Goal: Transaction & Acquisition: Book appointment/travel/reservation

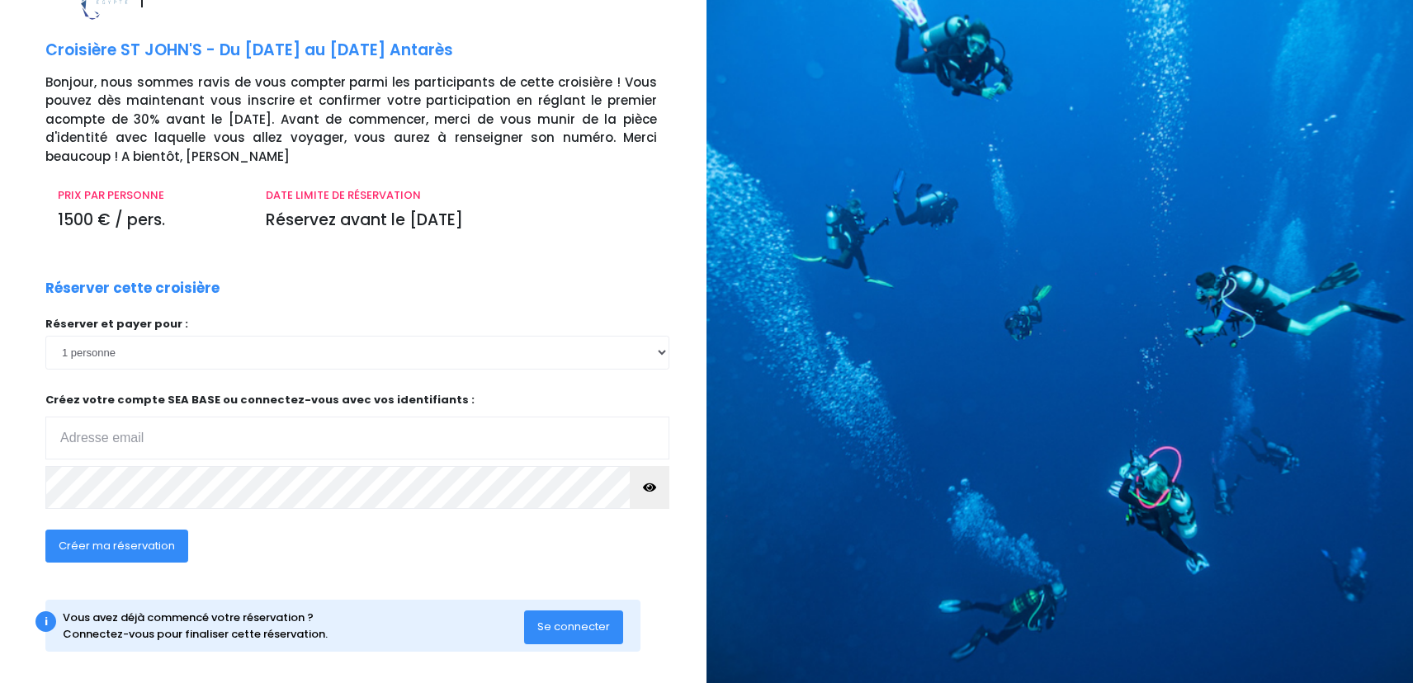
scroll to position [64, 0]
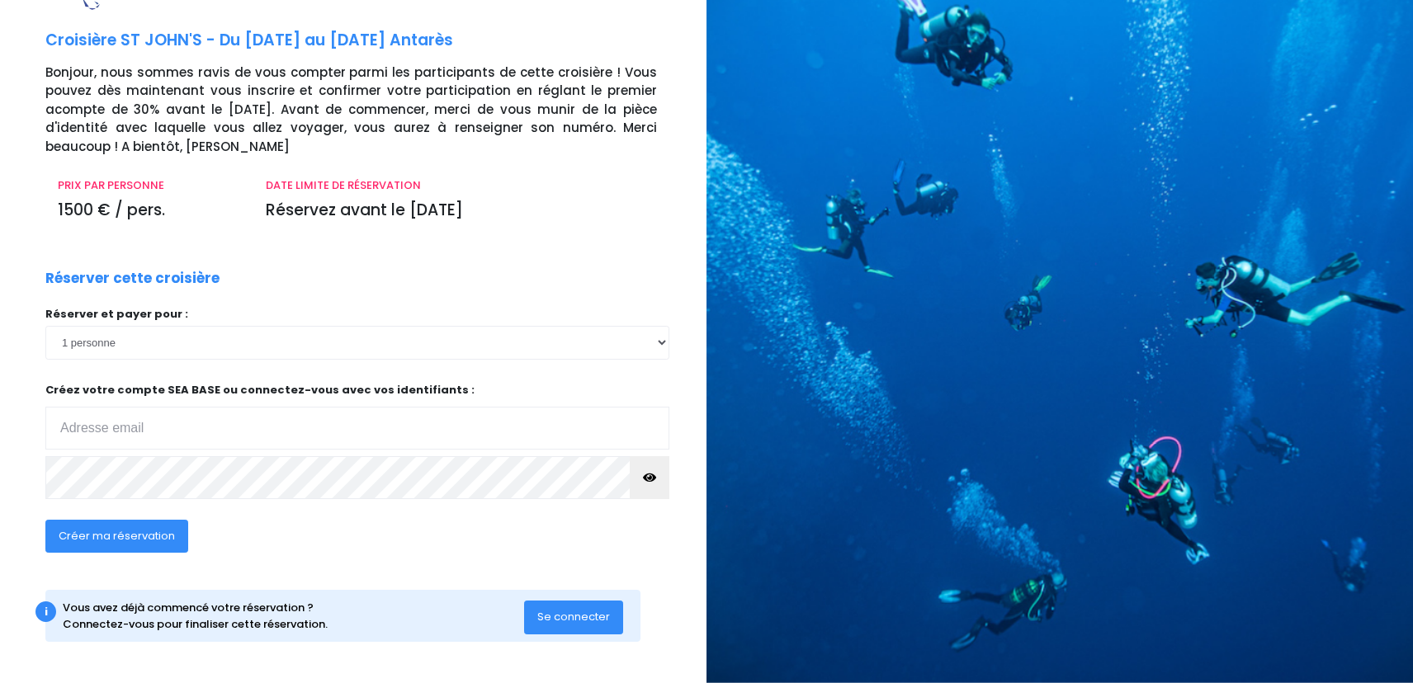
type input "[EMAIL_ADDRESS][DOMAIN_NAME]"
click at [648, 478] on icon "button" at bounding box center [649, 478] width 13 height 0
click at [213, 533] on div "Créer ma réservation" at bounding box center [293, 542] width 520 height 64
click at [150, 536] on span "Créer ma réservation" at bounding box center [117, 536] width 116 height 16
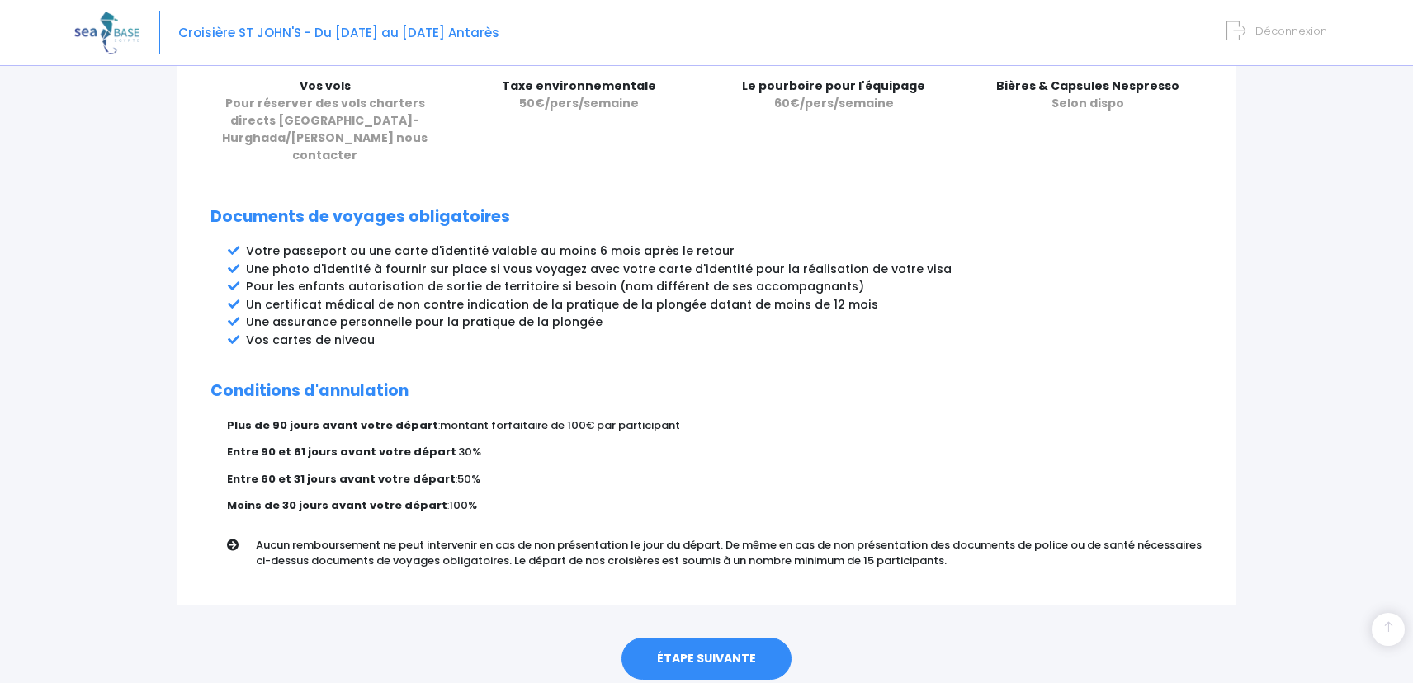
scroll to position [809, 0]
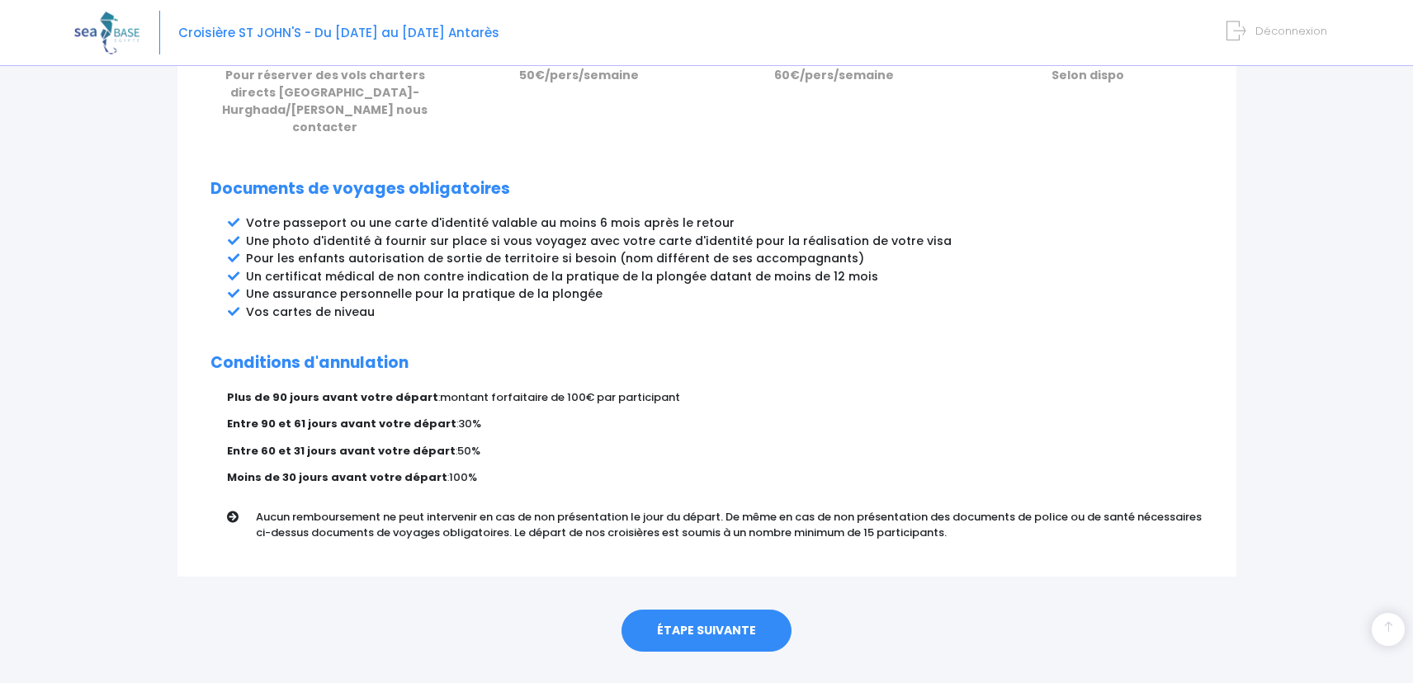
click at [661, 610] on link "ÉTAPE SUIVANTE" at bounding box center [706, 631] width 170 height 43
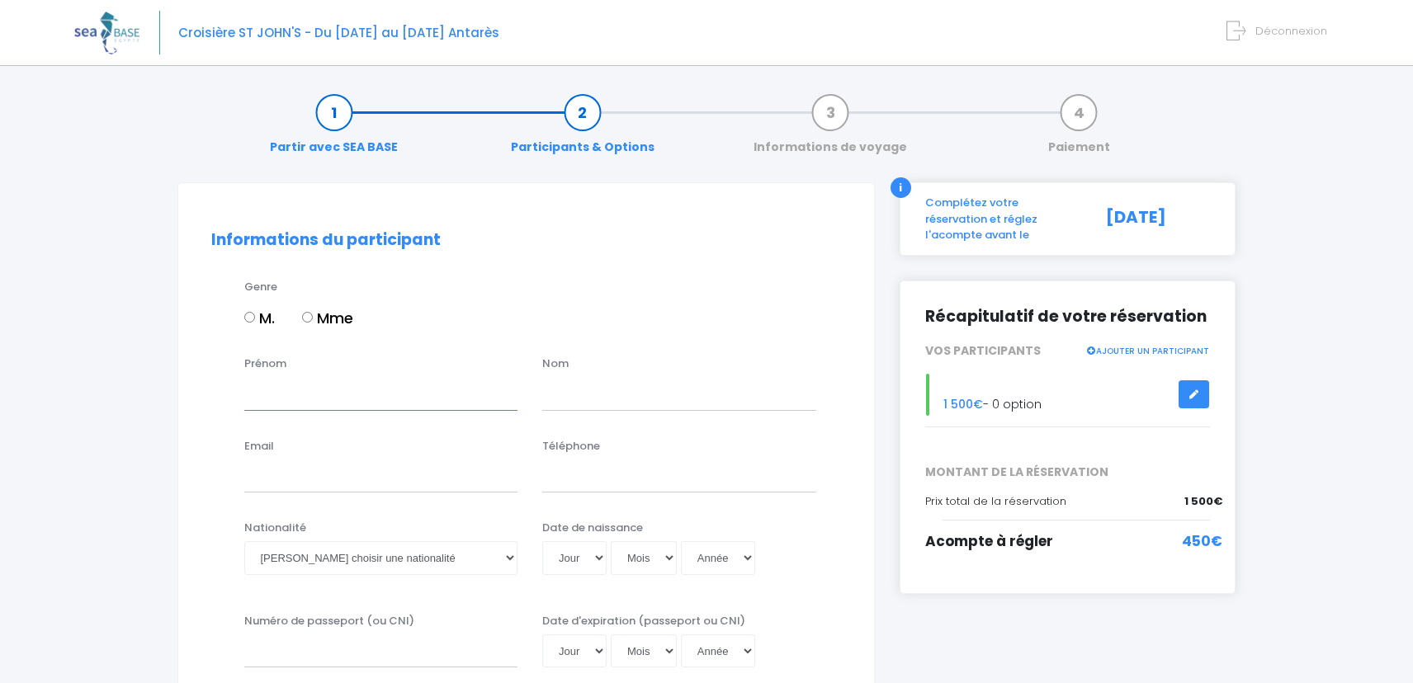
click at [322, 394] on input "Prénom" at bounding box center [381, 393] width 274 height 33
type input "Fabienne"
type input "Naymark"
type input "[EMAIL_ADDRESS][DOMAIN_NAME]"
type input "0796761334"
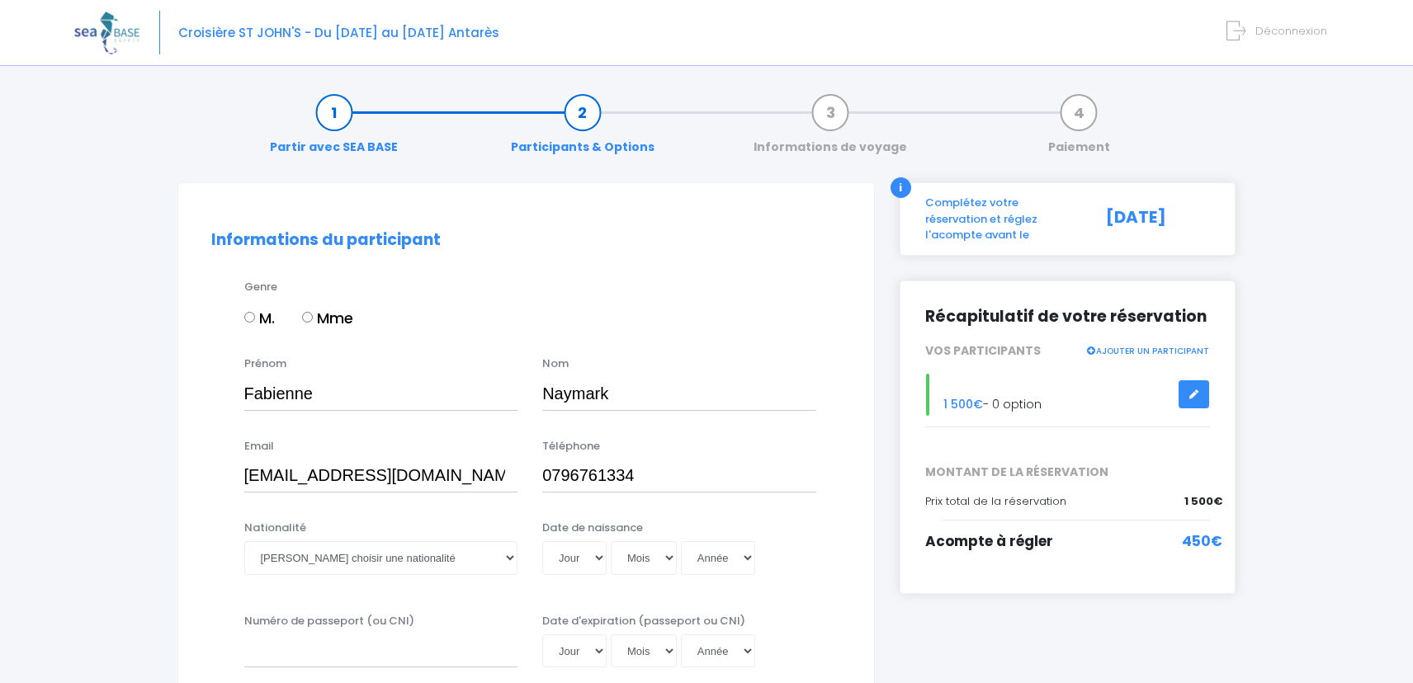
select select "[GEOGRAPHIC_DATA]"
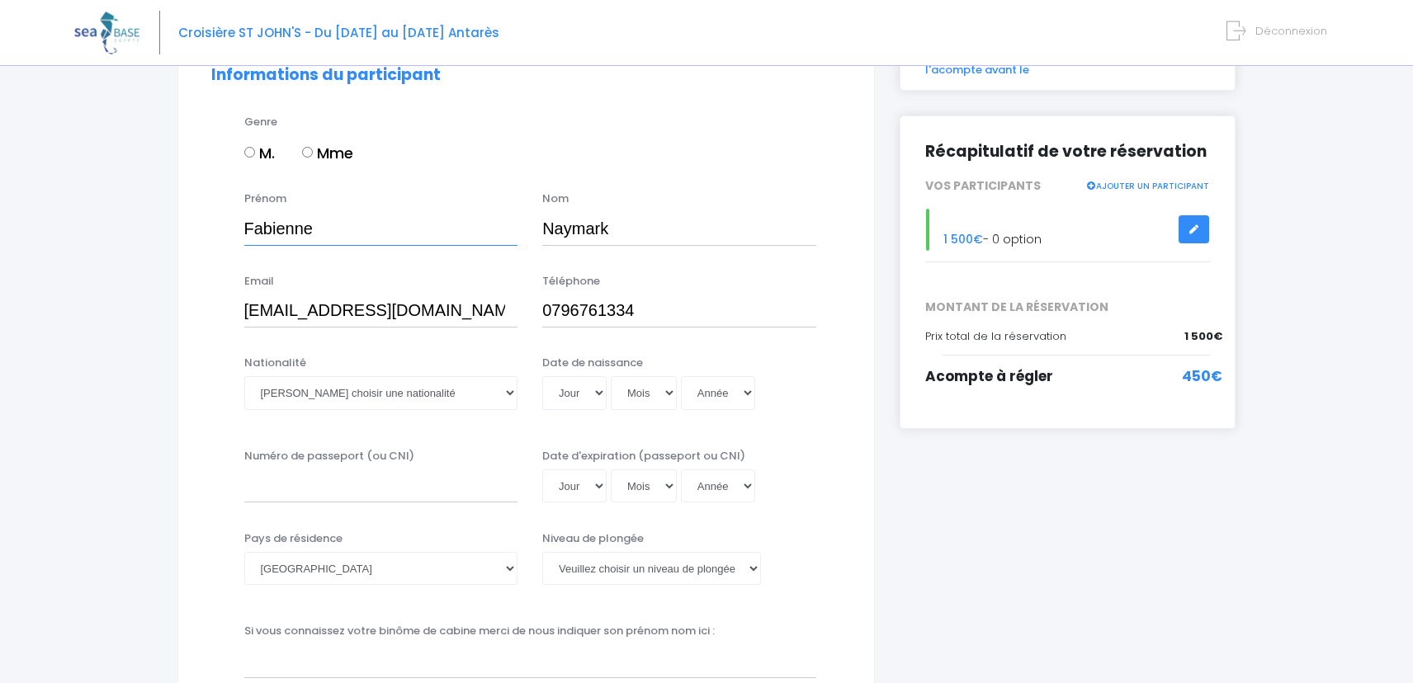
scroll to position [164, 0]
click at [511, 394] on select "Veuillez choisir une nationalité Afghane Albanaise Algerienne Allemande America…" at bounding box center [381, 393] width 274 height 33
select select "Suisse"
click at [244, 377] on select "Veuillez choisir une nationalité Afghane Albanaise Algerienne Allemande America…" at bounding box center [381, 393] width 274 height 33
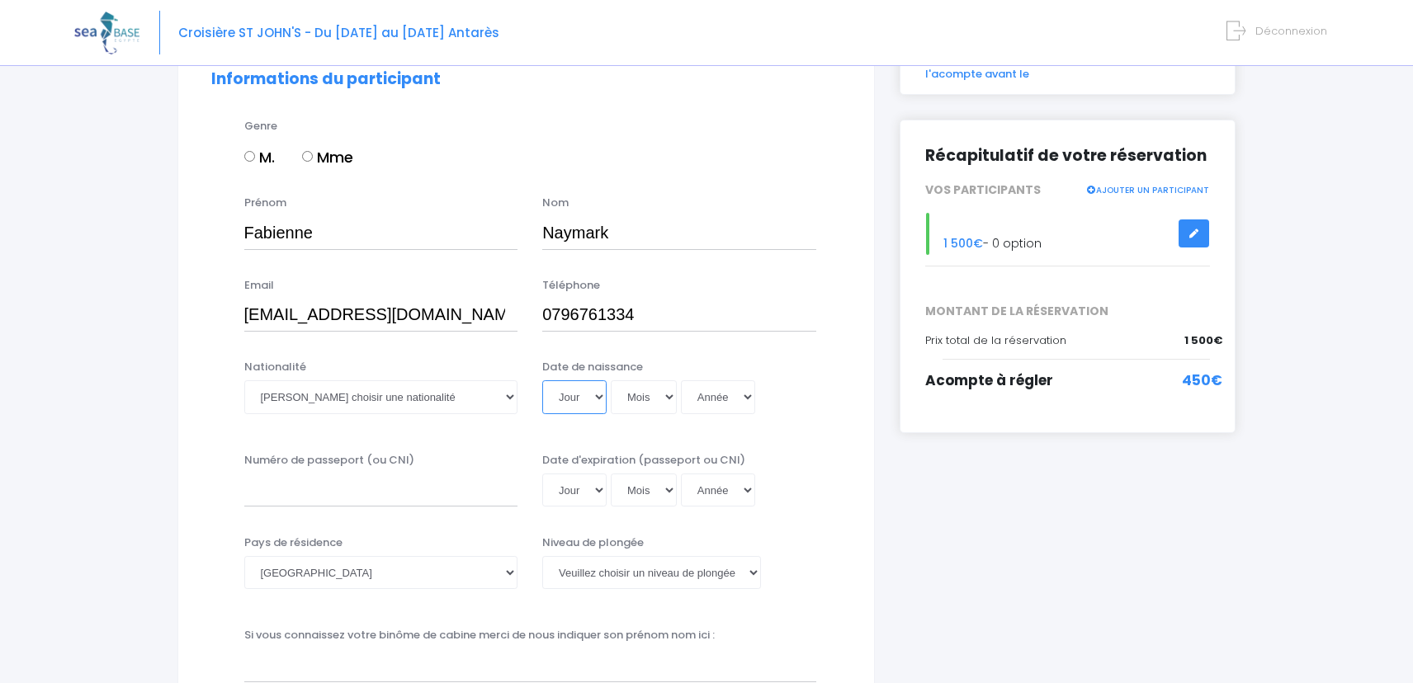
click at [588, 394] on select "Jour 01 02 03 04 05 06 07 08 09 10 11 12 13 14 15 16 17 18 19 20 21 22 23 24 25…" at bounding box center [574, 396] width 64 height 33
select select "23"
click at [542, 381] on select "Jour 01 02 03 04 05 06 07 08 09 10 11 12 13 14 15 16 17 18 19 20 21 22 23 24 25…" at bounding box center [574, 397] width 64 height 33
click at [666, 398] on select "Mois 01 02 03 04 05 06 07 08 09 10 11 12" at bounding box center [644, 397] width 66 height 33
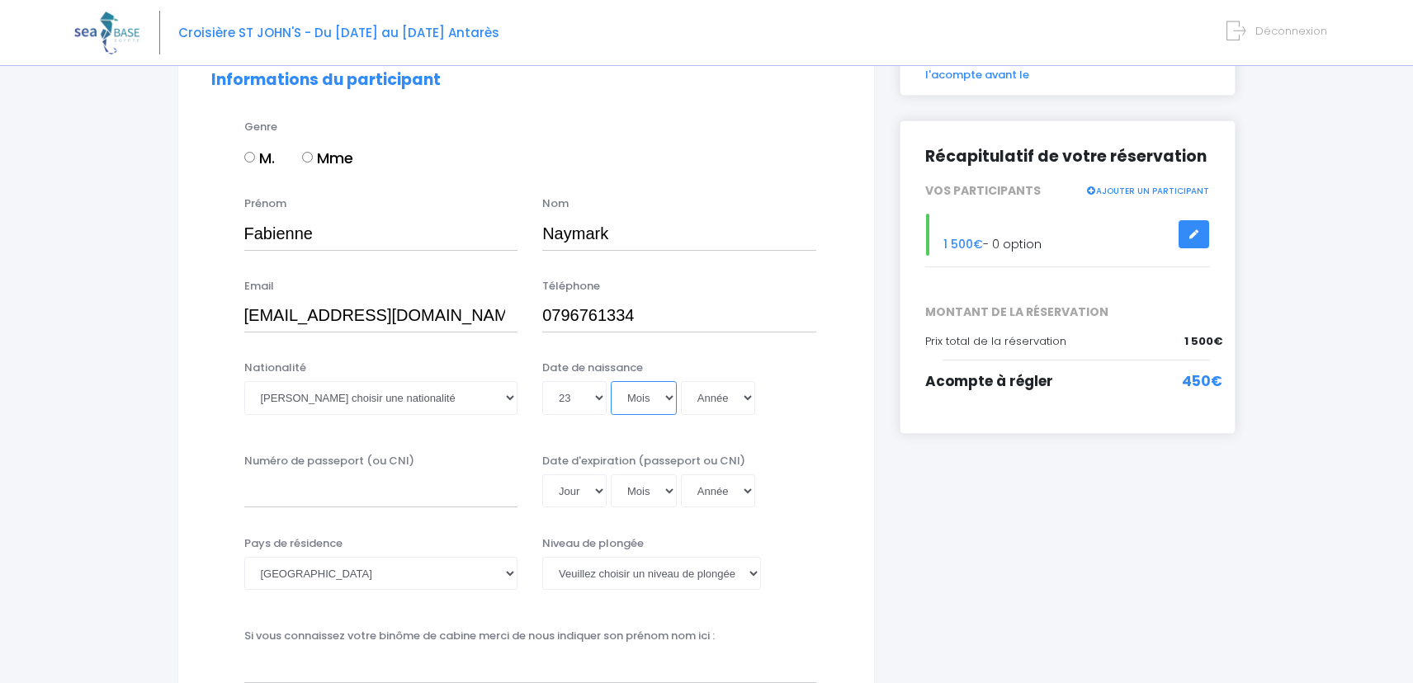
select select "05"
click at [611, 381] on select "Mois 01 02 03 04 05 06 07 08 09 10 11 12" at bounding box center [644, 397] width 66 height 33
click at [740, 394] on select "Année 2045 2044 2043 2042 2041 2040 2039 2038 2037 2036 2035 2034 2033 2032 203…" at bounding box center [718, 397] width 74 height 33
select select "1956"
click at [681, 381] on select "Année 2045 2044 2043 2042 2041 2040 2039 2038 2037 2036 2035 2034 2033 2032 203…" at bounding box center [718, 397] width 74 height 33
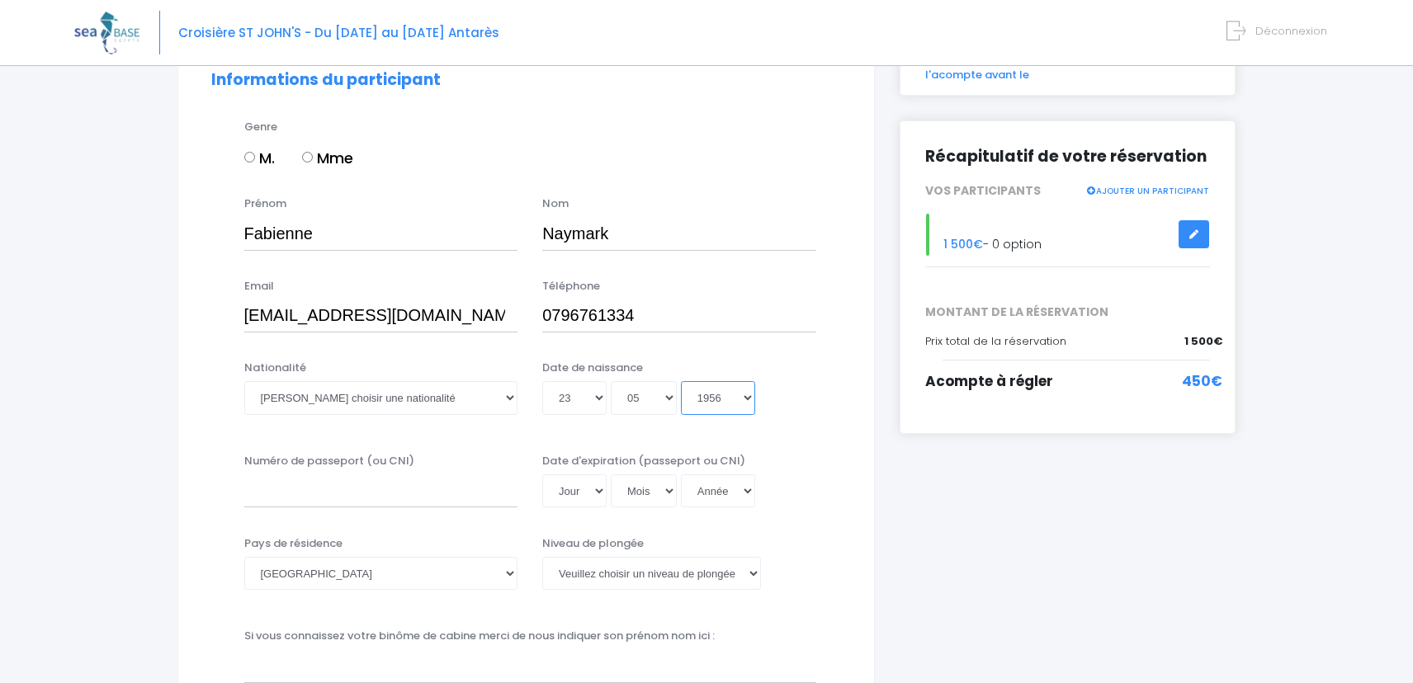
type input "1956-05-23"
click at [380, 490] on input "Numéro de passeport (ou CNI)" at bounding box center [381, 491] width 274 height 33
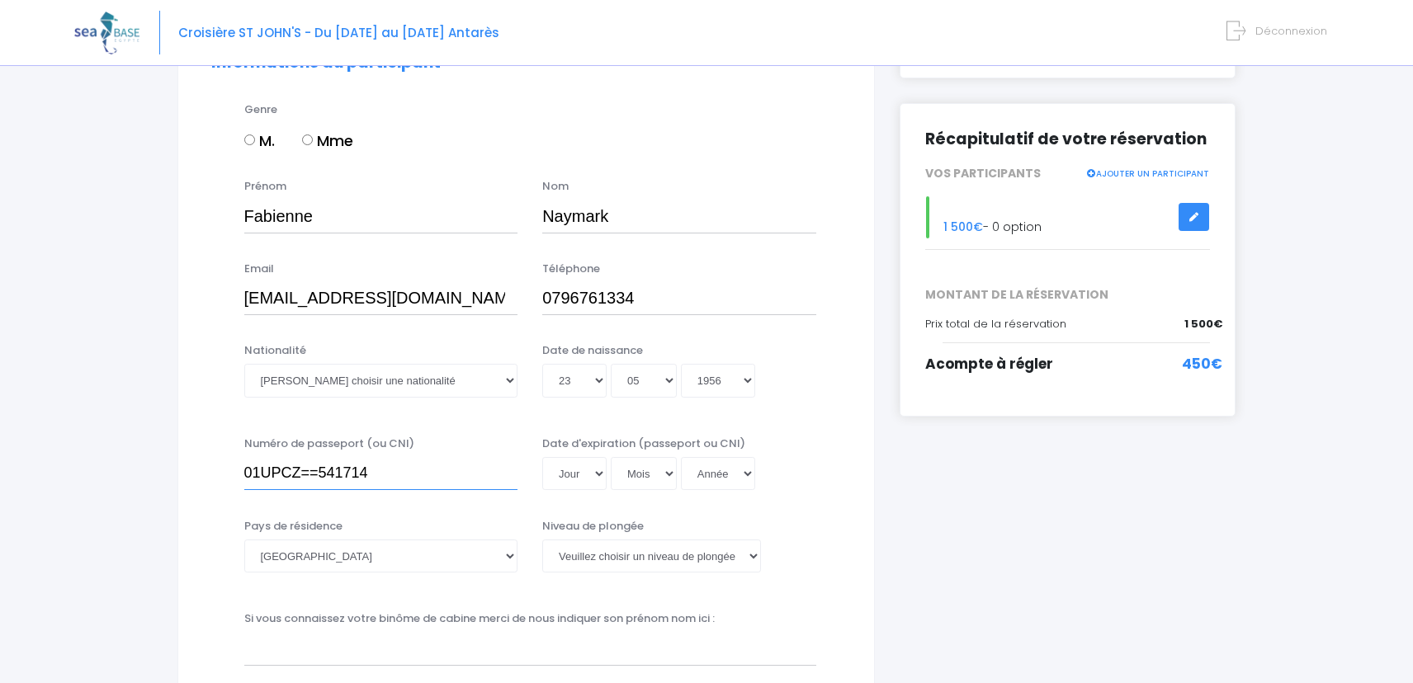
click at [321, 472] on input "01UPCZ==541714" at bounding box center [381, 473] width 274 height 33
type input "01UPCZ00541714"
click at [596, 472] on select "Jour 01 02 03 04 05 06 07 08 09 10 11 12 13 14 15 16 17 18 19 20 21 22 23 24 25…" at bounding box center [574, 473] width 64 height 33
select select "16"
click at [542, 457] on select "Jour 01 02 03 04 05 06 07 08 09 10 11 12 13 14 15 16 17 18 19 20 21 22 23 24 25…" at bounding box center [574, 473] width 64 height 33
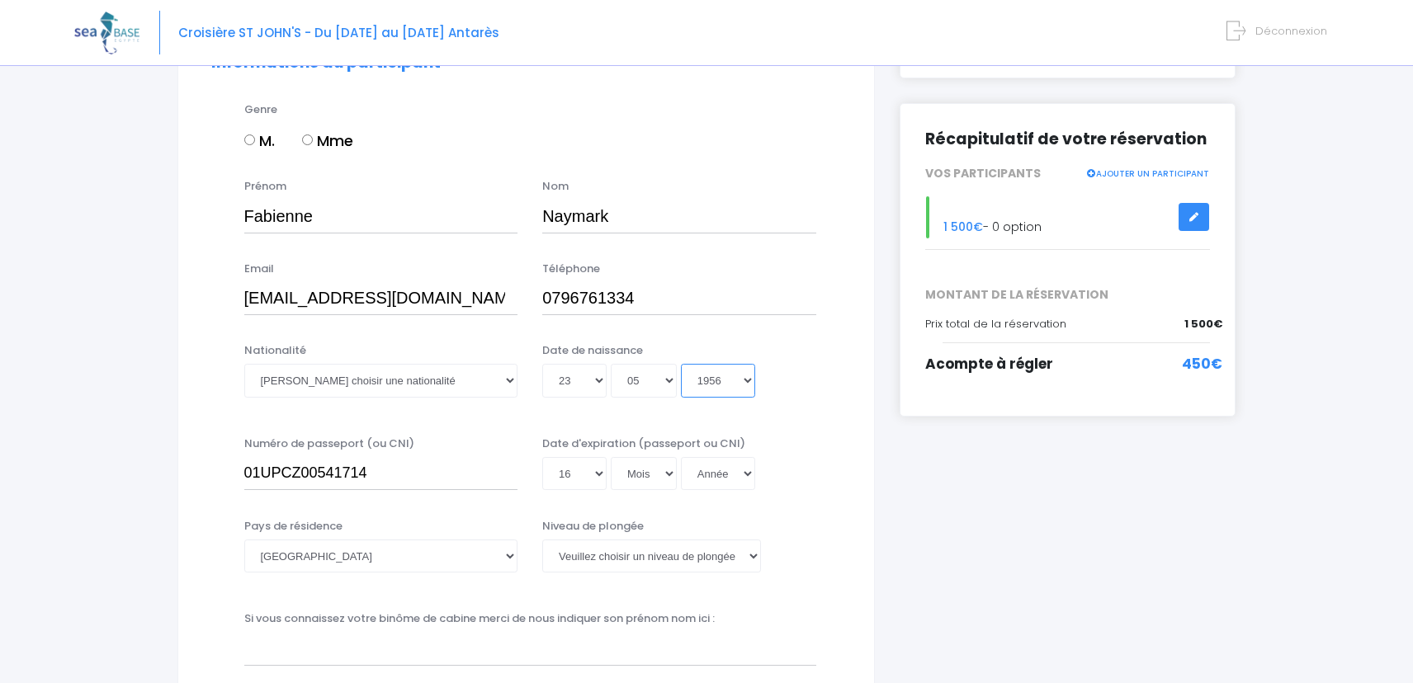
click at [753, 380] on select "Année 2045 2044 2043 2042 2041 2040 2039 2038 2037 2036 2035 2034 2033 2032 203…" at bounding box center [718, 380] width 74 height 33
select select "2033"
click at [681, 364] on select "Année 2045 2044 2043 2042 2041 2040 2039 2038 2037 2036 2035 2034 2033 2032 203…" at bounding box center [718, 380] width 74 height 33
type input "2033-05-23"
click at [668, 470] on select "Mois 01 02 03 04 05 06 07 08 09 10 11 12" at bounding box center [644, 473] width 66 height 33
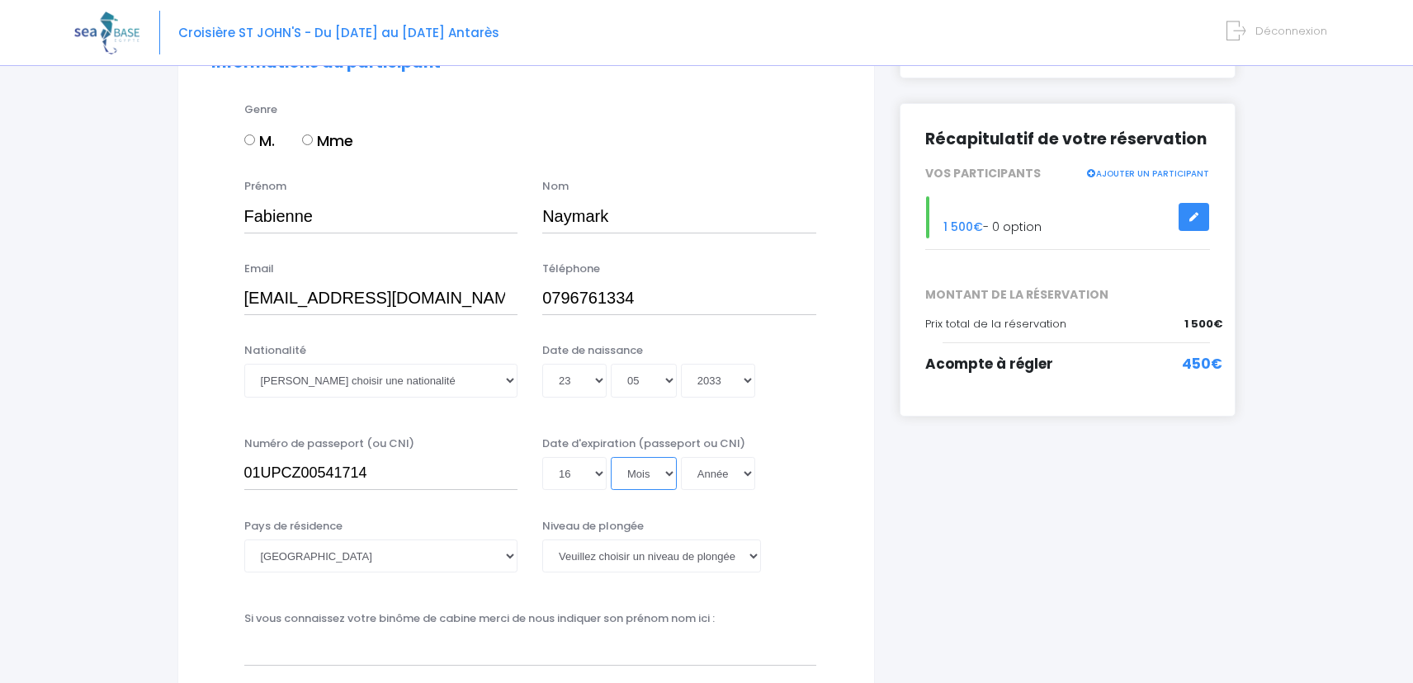
select select "05"
click at [611, 457] on select "Mois 01 02 03 04 05 06 07 08 09 10 11 12" at bounding box center [644, 473] width 66 height 33
click at [745, 470] on select "Année 2045 2044 2043 2042 2041 2040 2039 2038 2037 2036 2035 2034 2033 2032 203…" at bounding box center [718, 473] width 74 height 33
select select "2033"
click at [681, 457] on select "Année 2045 2044 2043 2042 2041 2040 2039 2038 2037 2036 2035 2034 2033 2032 203…" at bounding box center [718, 473] width 74 height 33
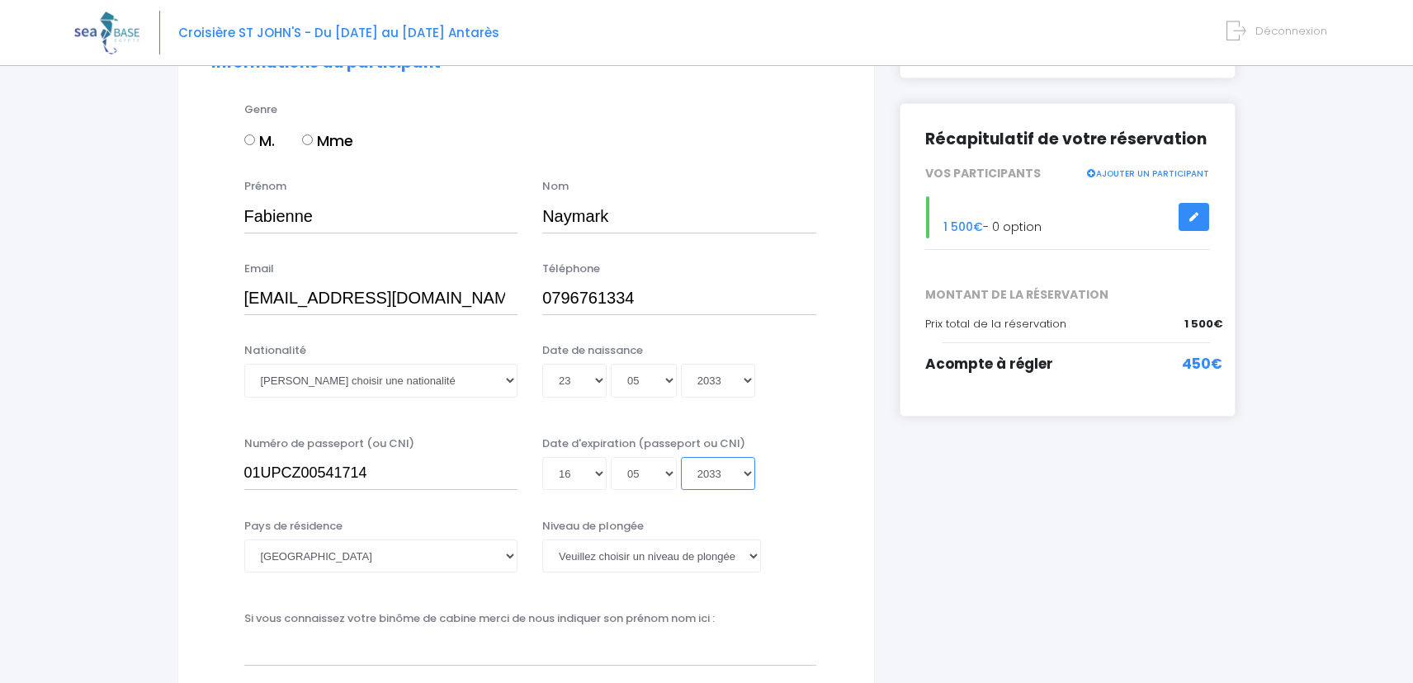
type input "2033-05-16"
click at [749, 379] on select "Année 2045 2044 2043 2042 2041 2040 2039 2038 2037 2036 2035 2034 2033 2032 203…" at bounding box center [718, 380] width 74 height 33
select select "1956"
click at [681, 364] on select "Année 2045 2044 2043 2042 2041 2040 2039 2038 2037 2036 2035 2034 2033 2032 203…" at bounding box center [718, 380] width 74 height 33
type input "1956-05-23"
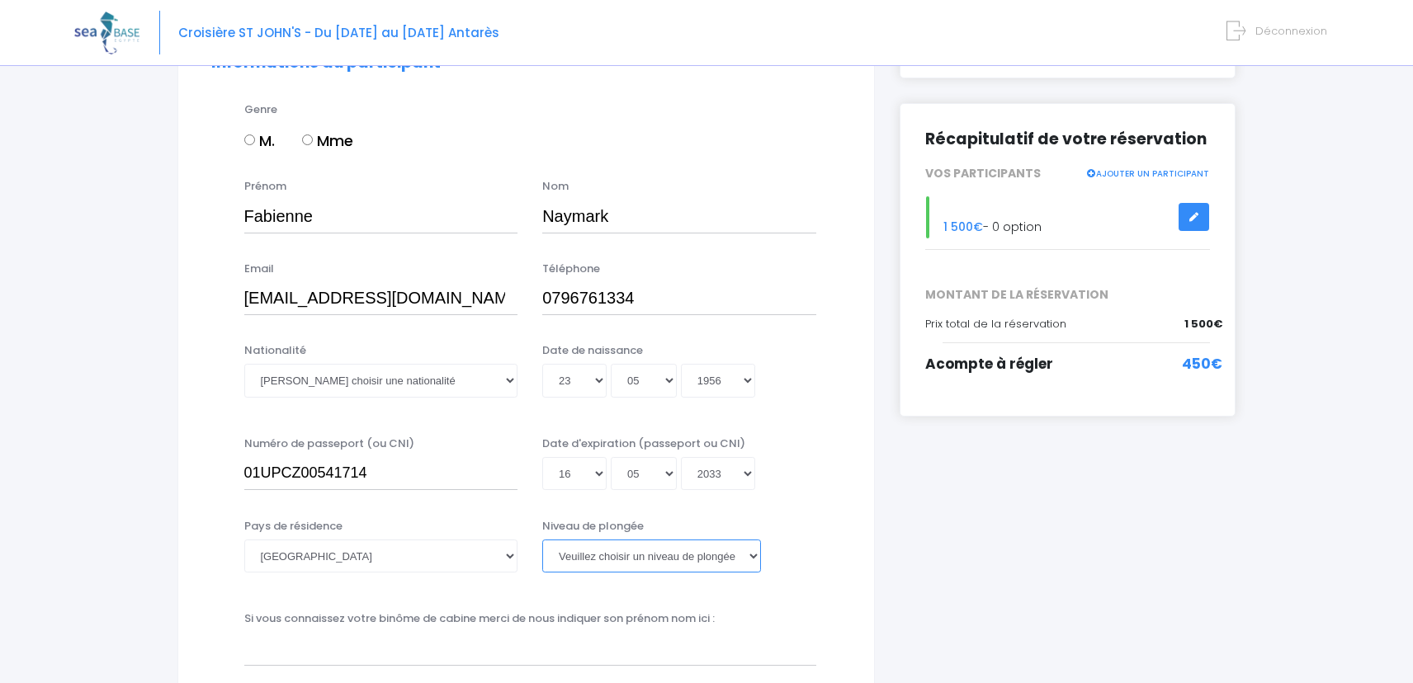
click at [753, 555] on select "Veuillez choisir un niveau de plongée Non plongeur Junior OW diver Adventure OW…" at bounding box center [651, 556] width 219 height 33
select select "N1"
click at [542, 540] on select "Veuillez choisir un niveau de plongée Non plongeur Junior OW diver Adventure OW…" at bounding box center [651, 556] width 219 height 33
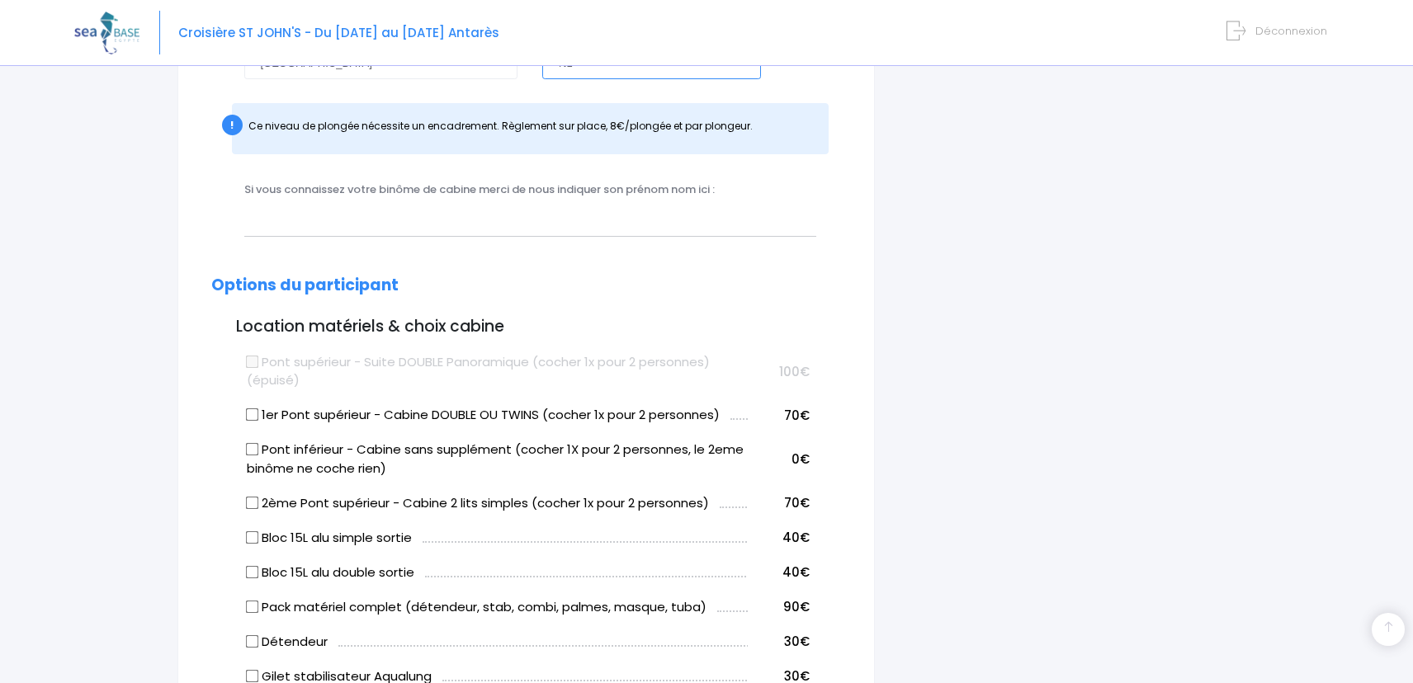
scroll to position [808, 0]
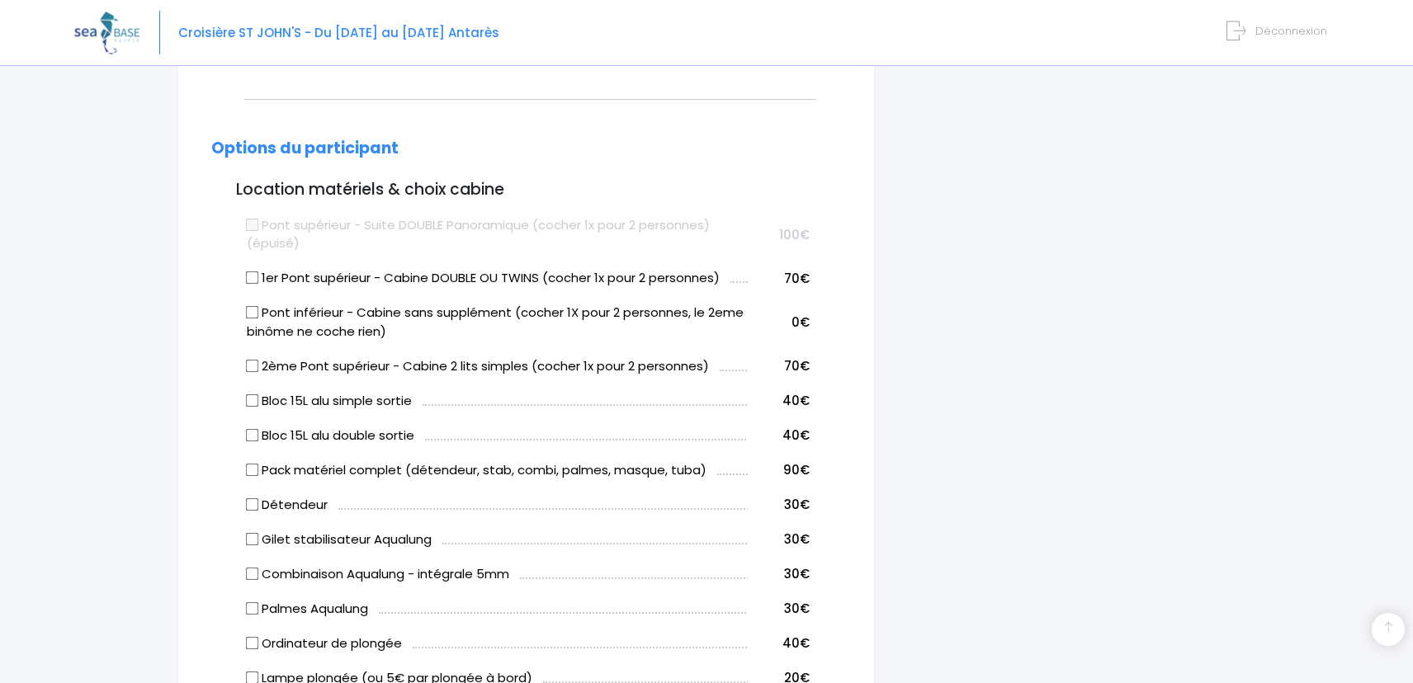
drag, startPoint x: 530, startPoint y: 352, endPoint x: 540, endPoint y: 357, distance: 11.1
click at [539, 351] on td "2ème Pont supérieur - Cabine 2 lits simples (cocher 1x pour 2 personnes)" at bounding box center [495, 364] width 505 height 35
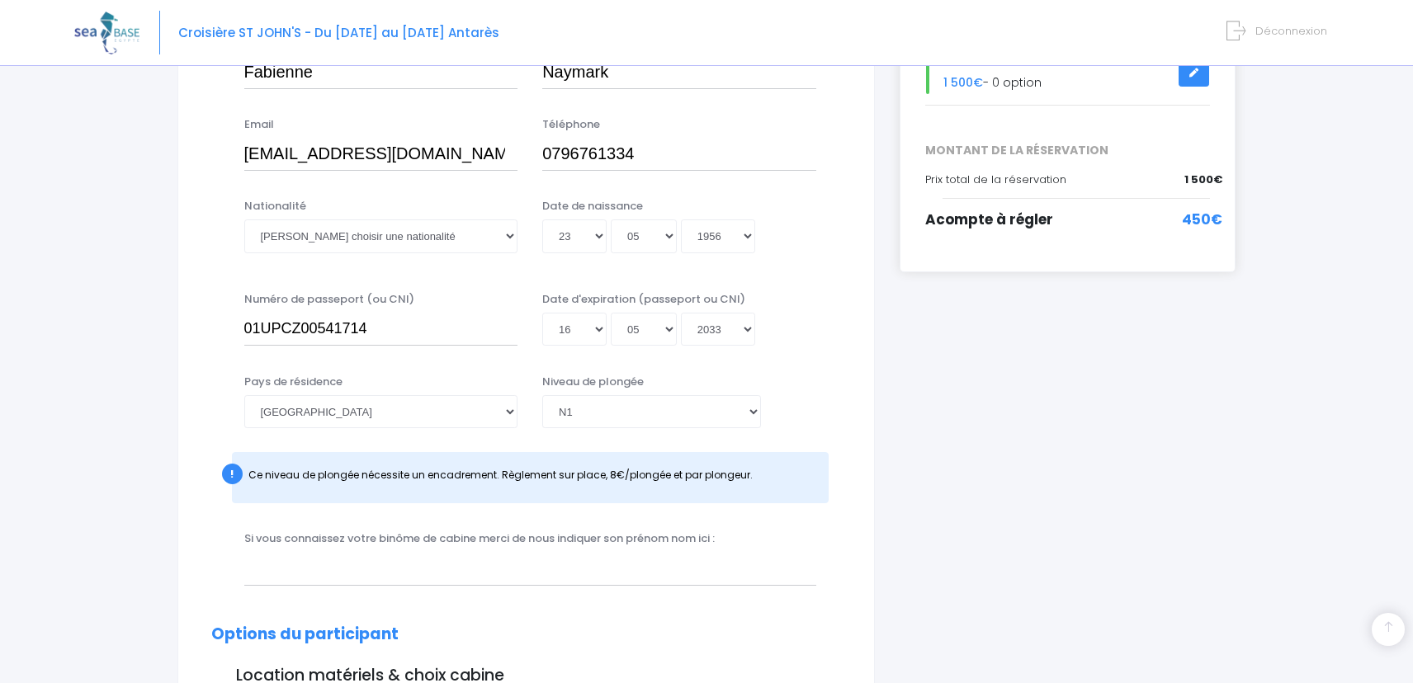
scroll to position [320, 0]
click at [755, 411] on select "Veuillez choisir un niveau de plongée Non plongeur Junior OW diver Adventure OW…" at bounding box center [651, 413] width 219 height 33
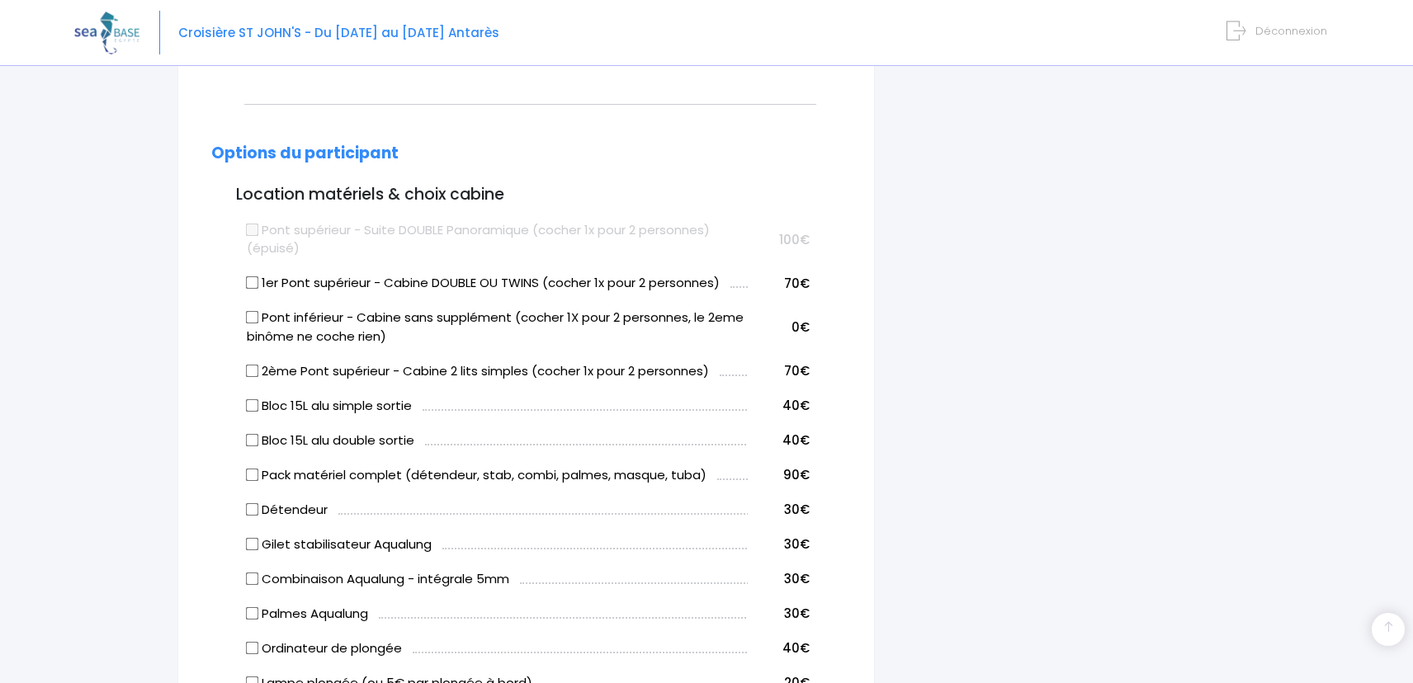
scroll to position [792, 0]
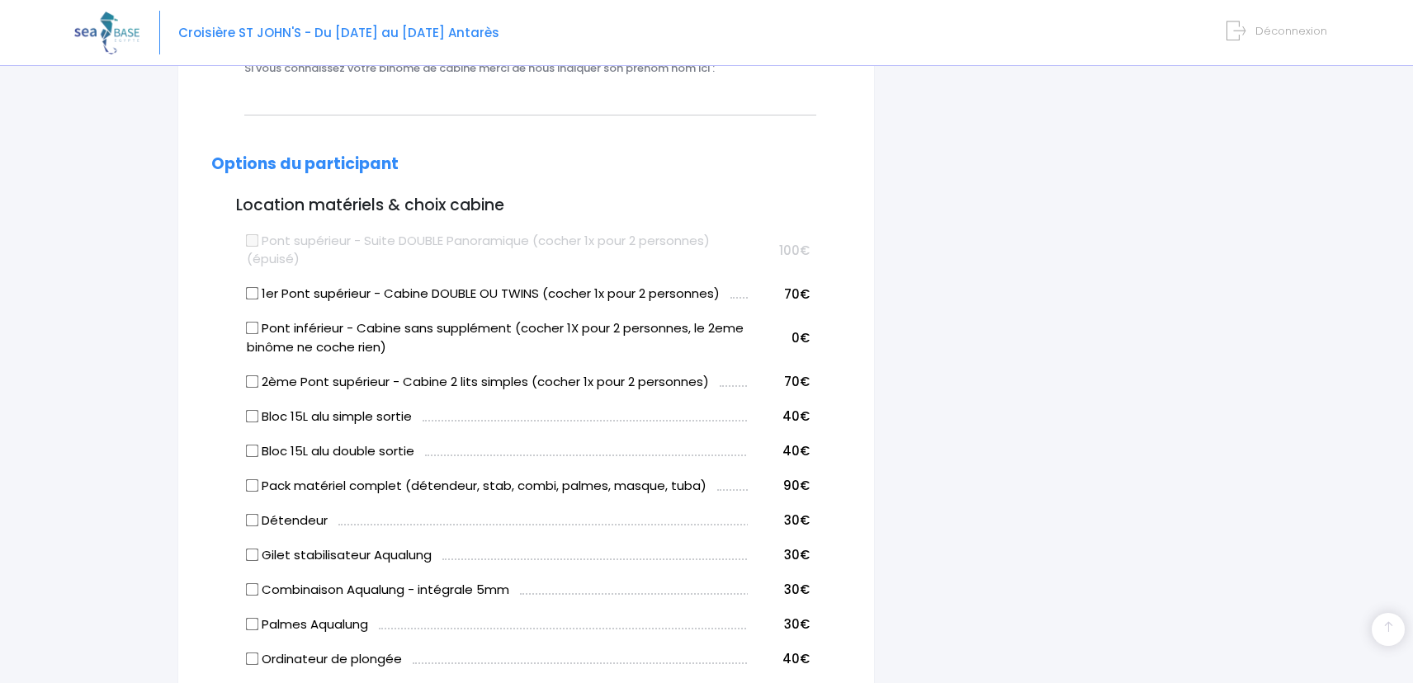
click at [254, 325] on input "Pont inférieur - Cabine sans supplément (cocher 1X pour 2 personnes, le 2eme bi…" at bounding box center [251, 328] width 13 height 13
checkbox input "true"
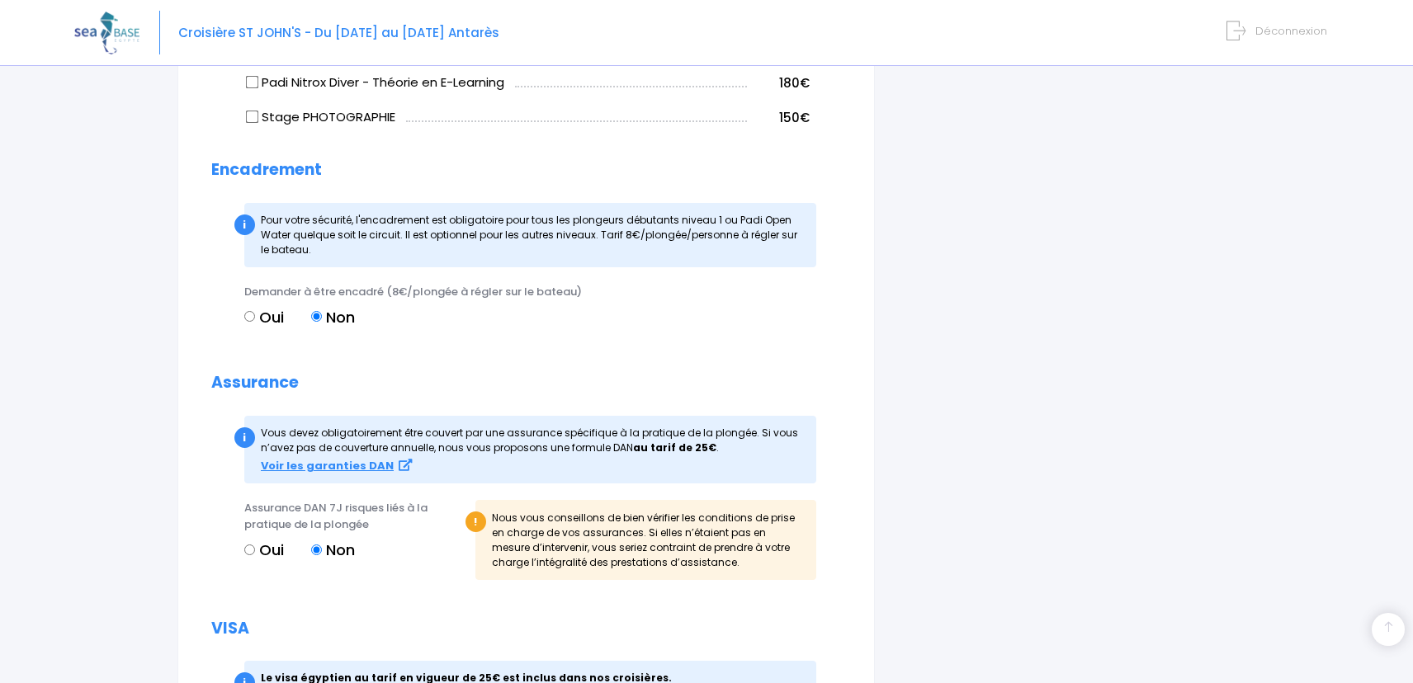
scroll to position [1563, 0]
click at [249, 312] on input "Oui" at bounding box center [249, 314] width 11 height 11
radio input "true"
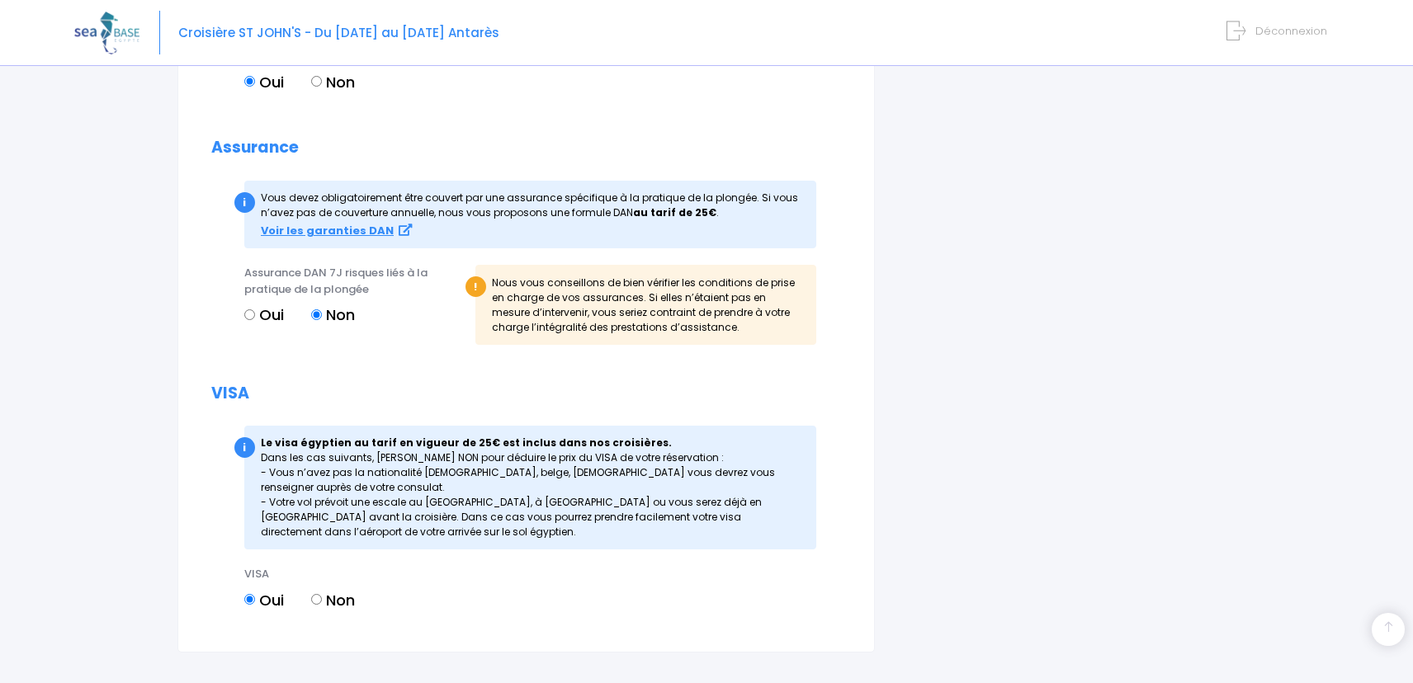
scroll to position [1791, 0]
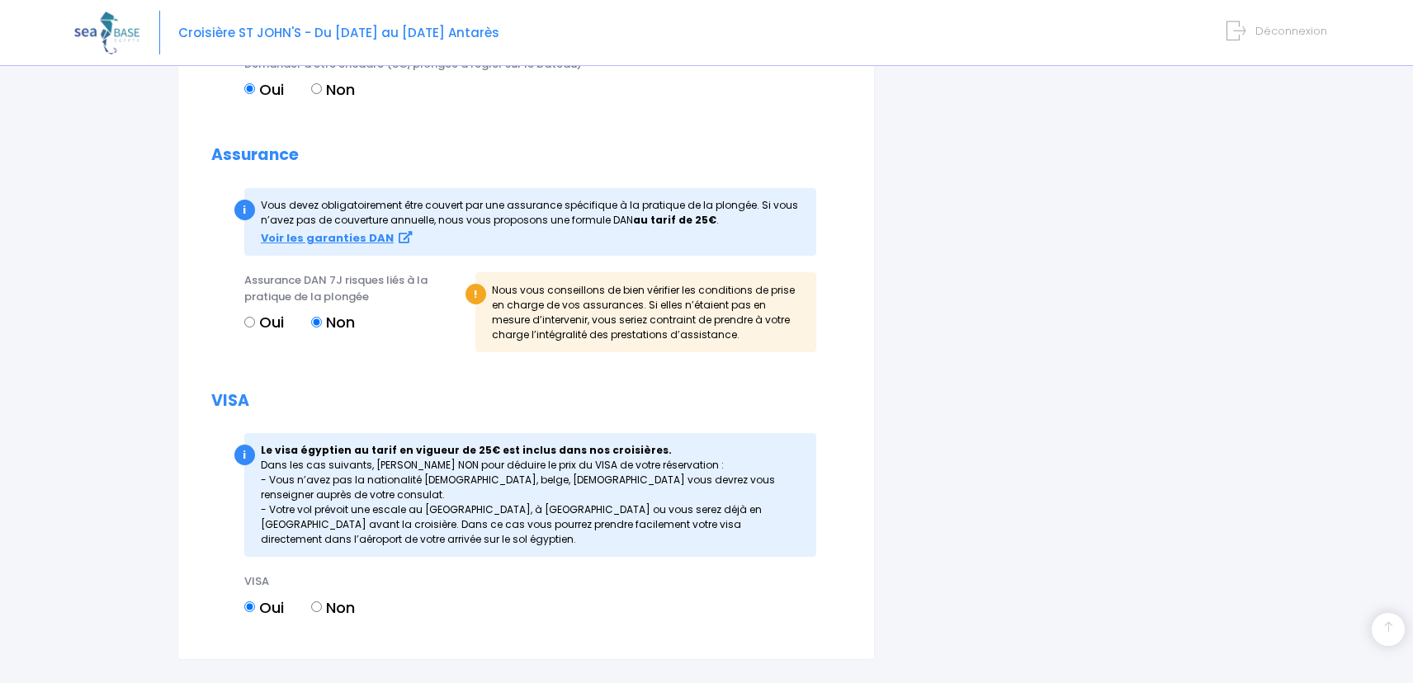
click at [249, 318] on input "Oui" at bounding box center [249, 322] width 11 height 11
radio input "true"
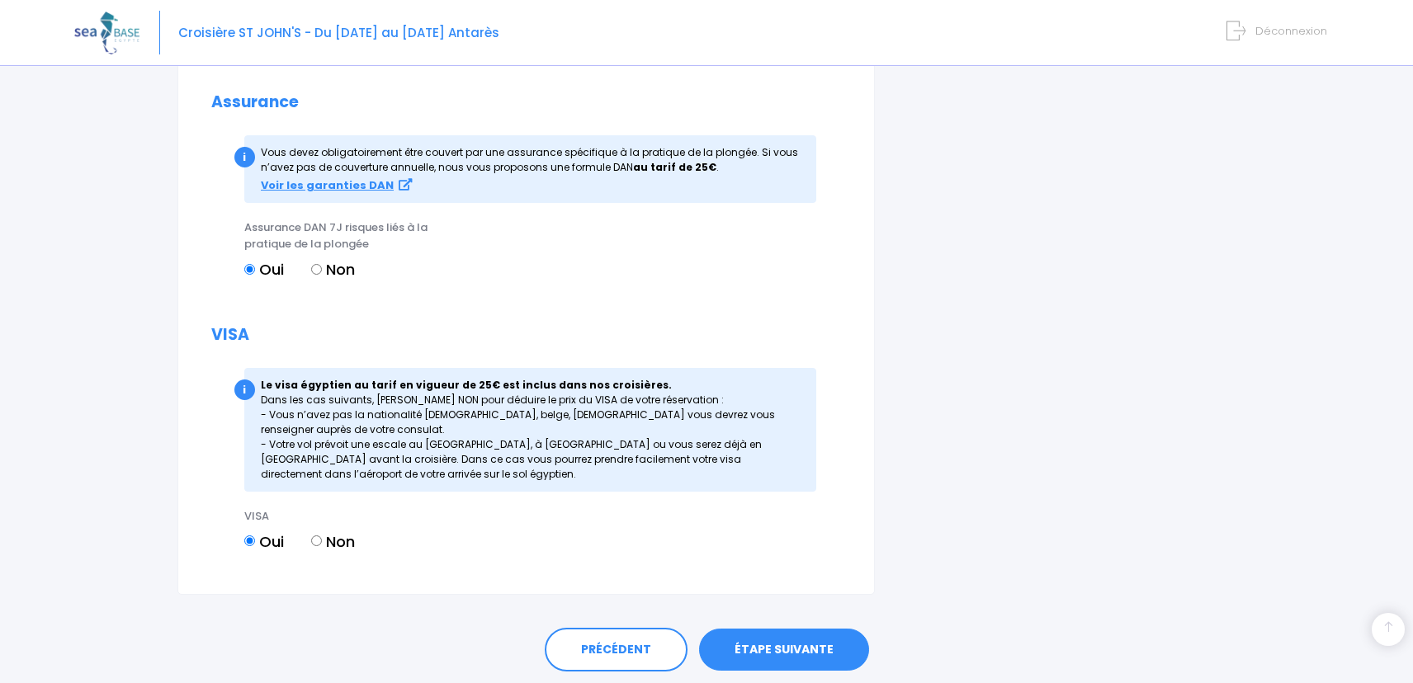
scroll to position [1896, 0]
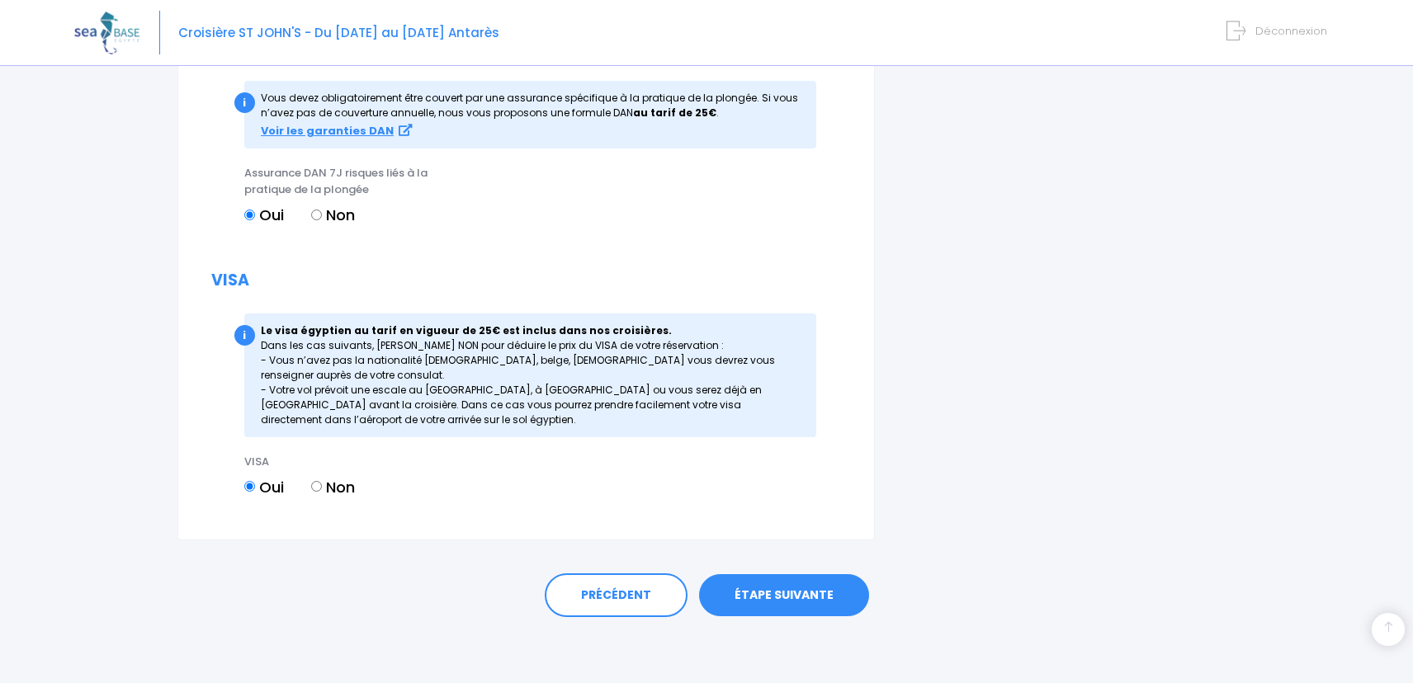
click at [768, 588] on link "ÉTAPE SUIVANTE" at bounding box center [784, 595] width 170 height 43
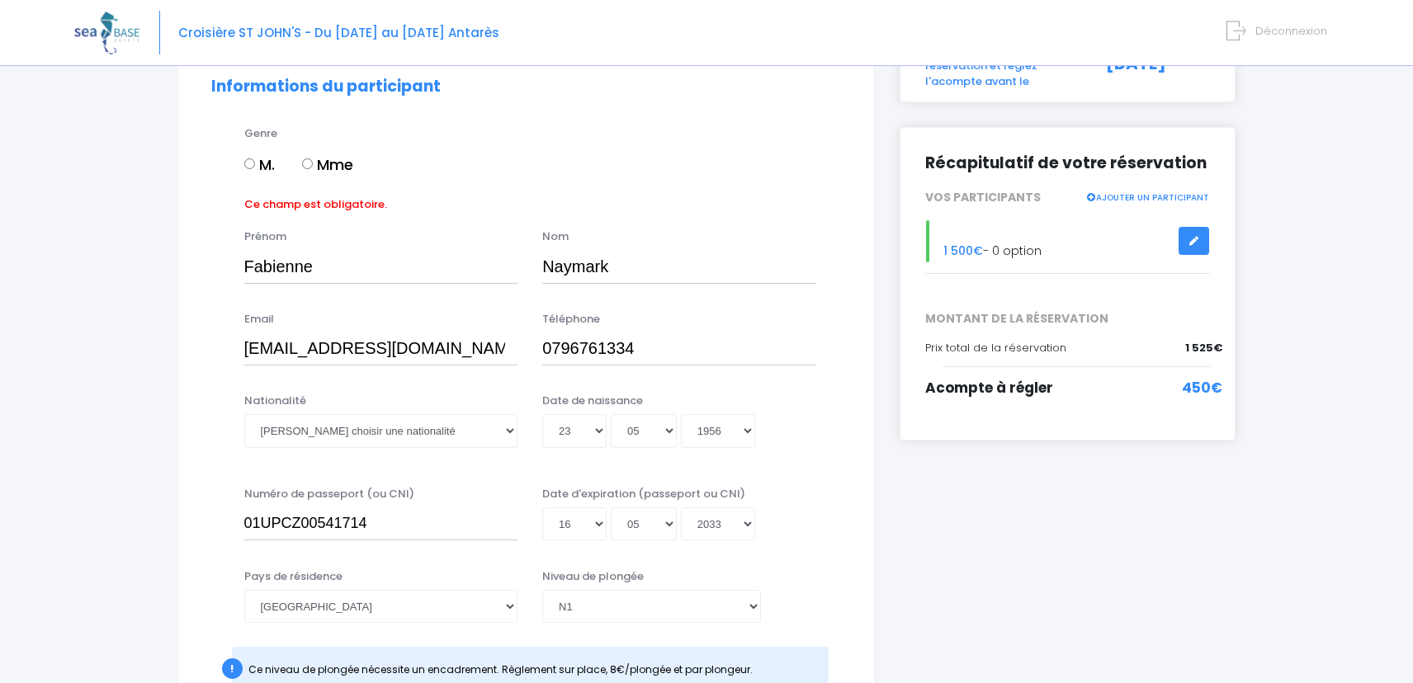
scroll to position [147, 0]
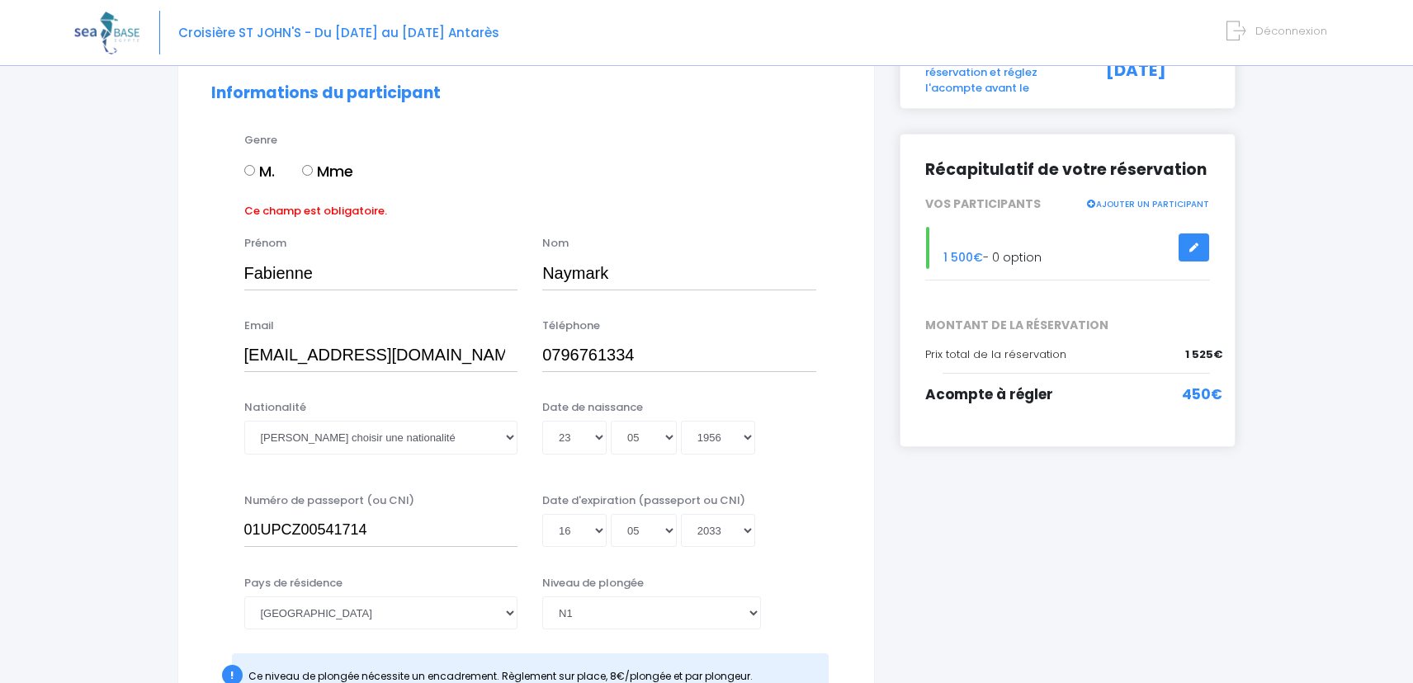
click at [309, 169] on input "Mme" at bounding box center [307, 170] width 11 height 11
radio input "true"
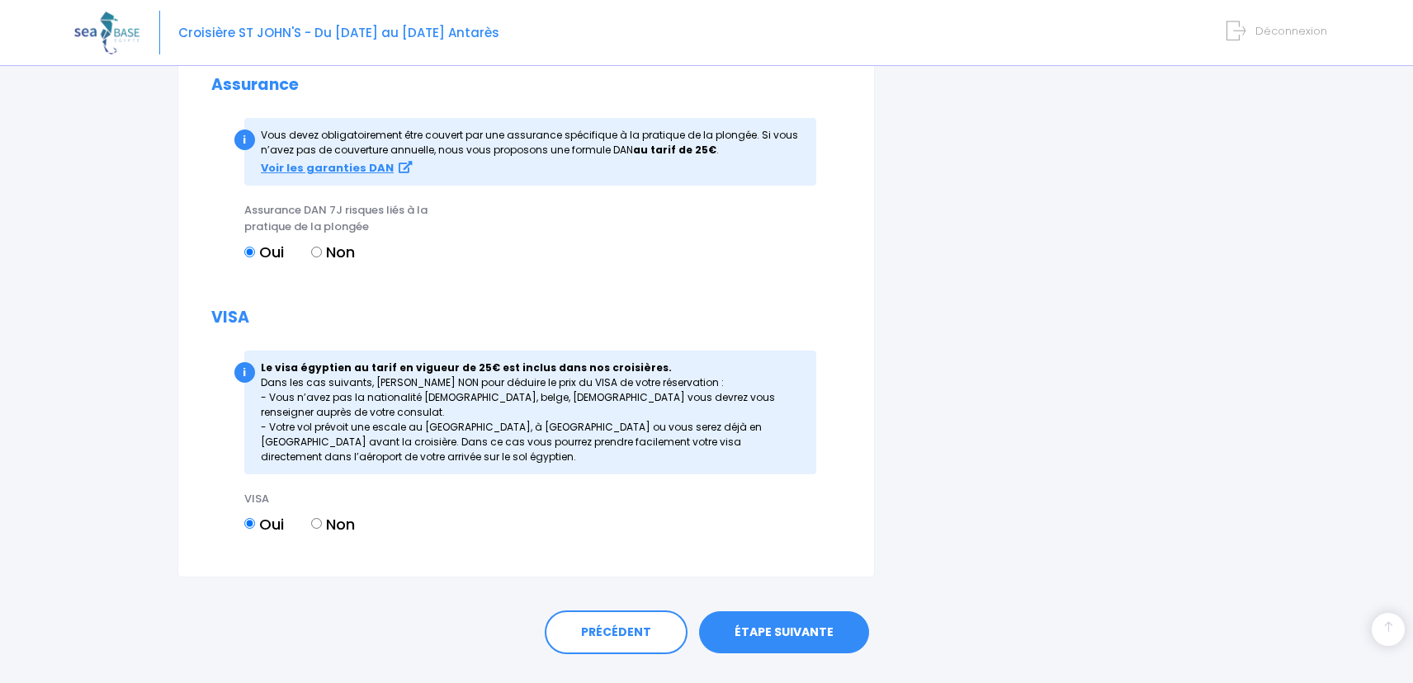
scroll to position [1896, 0]
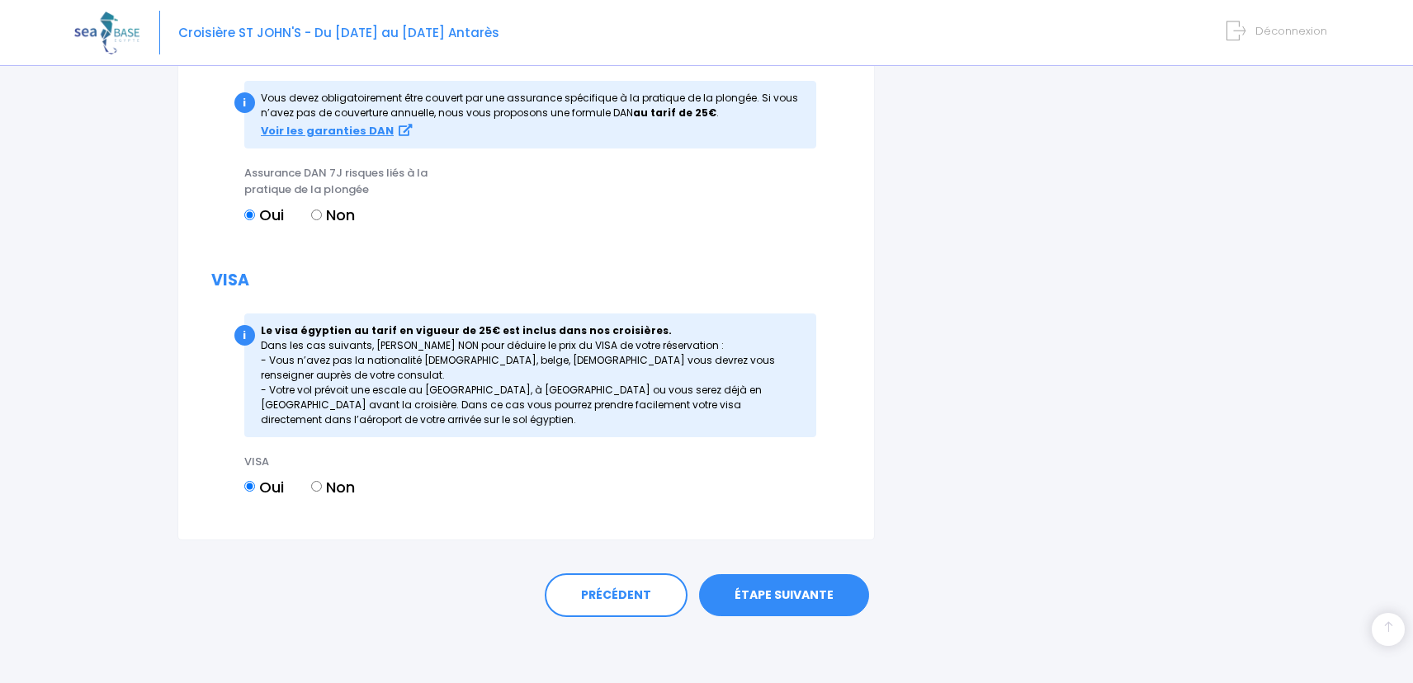
click at [713, 591] on link "ÉTAPE SUIVANTE" at bounding box center [784, 595] width 170 height 43
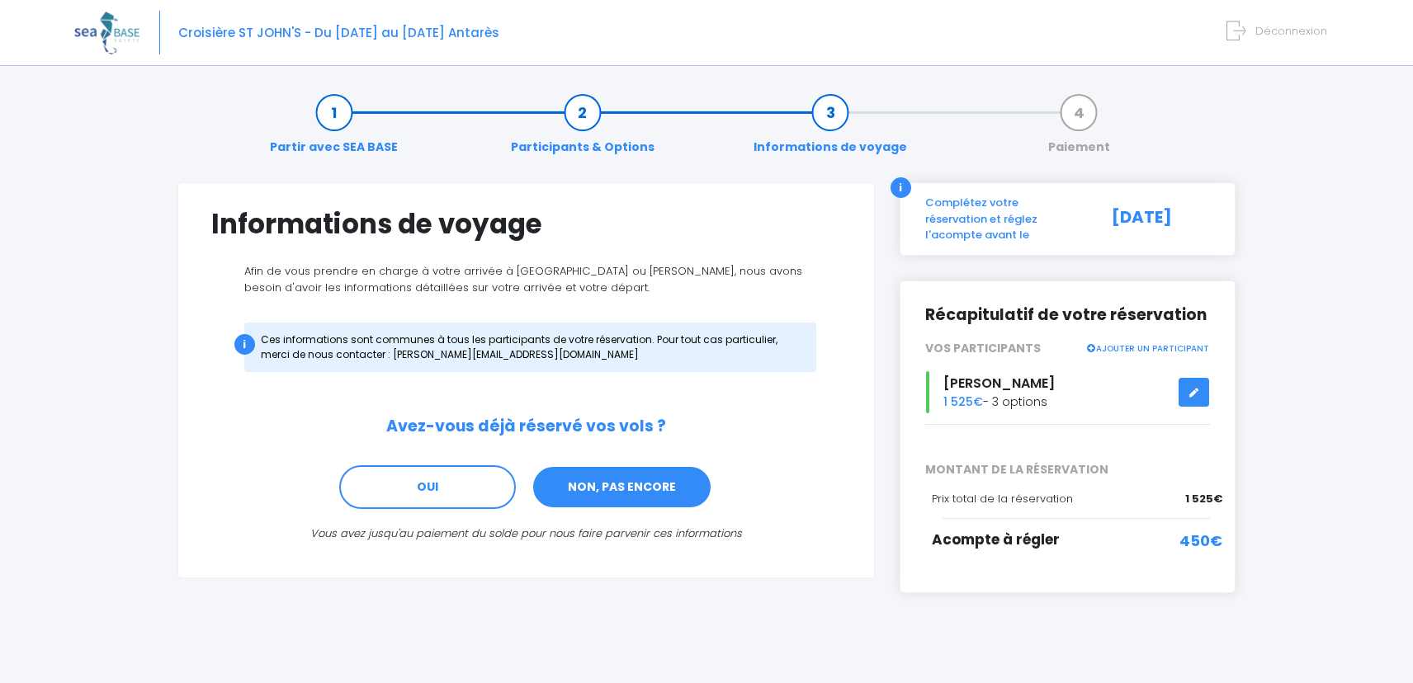
click at [585, 485] on link "NON, PAS ENCORE" at bounding box center [621, 487] width 181 height 45
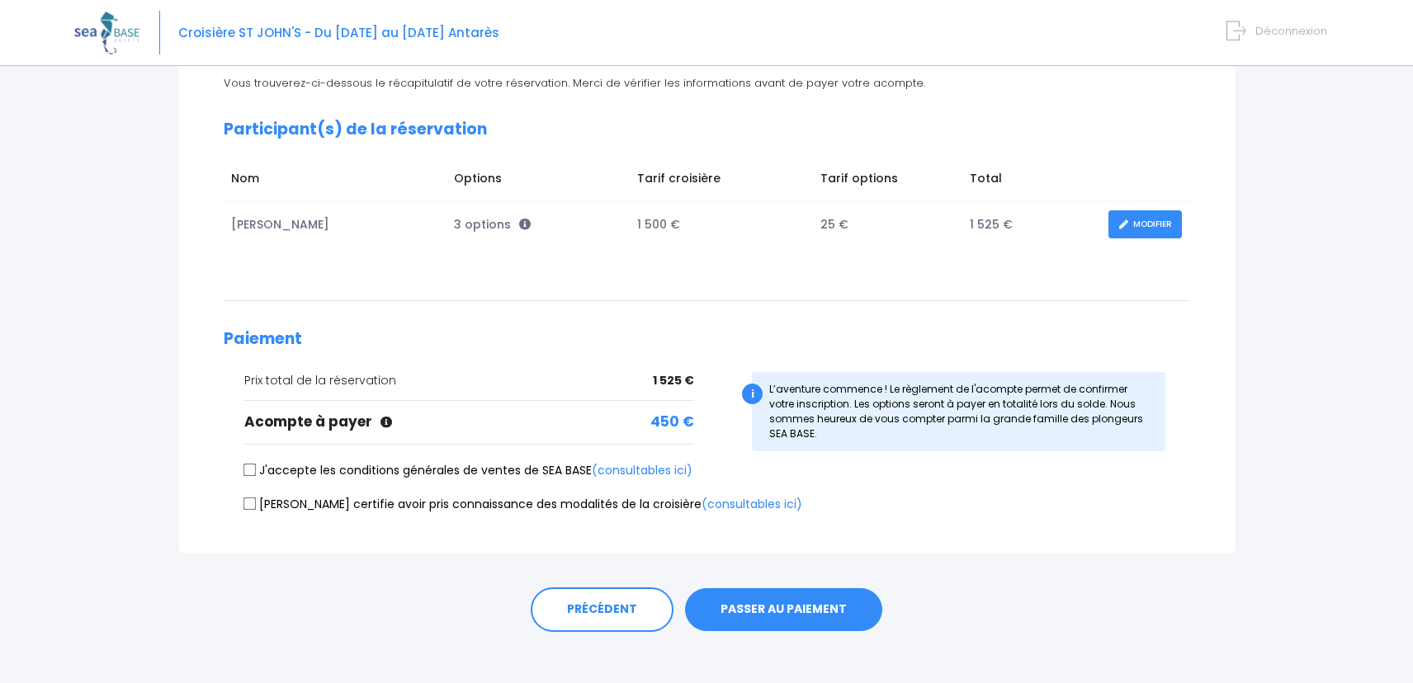
scroll to position [202, 0]
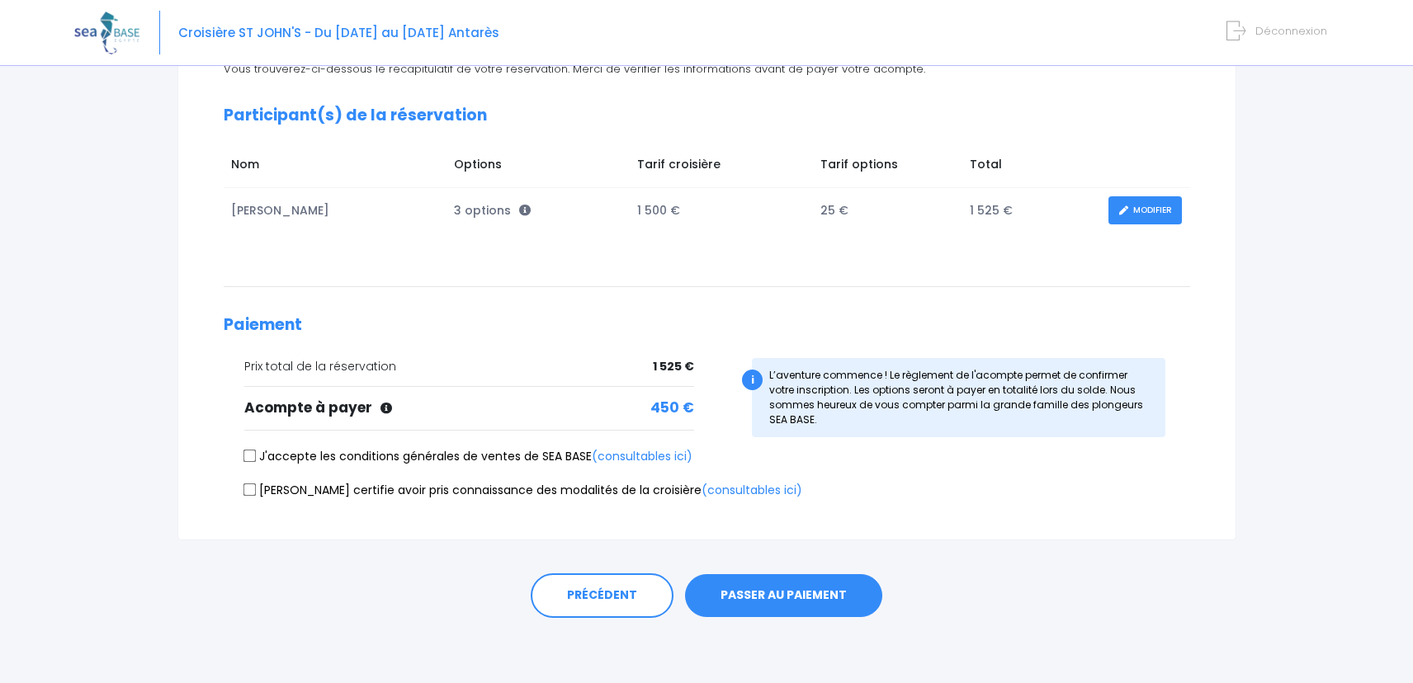
click at [253, 454] on input "J'accepte les conditions générales de ventes de SEA BASE (consultables ici)" at bounding box center [249, 456] width 13 height 13
checkbox input "true"
drag, startPoint x: 251, startPoint y: 487, endPoint x: 273, endPoint y: 488, distance: 22.3
click at [254, 487] on input "Je certifie avoir pris connaissance des modalités de la croisière (consultables…" at bounding box center [249, 489] width 13 height 13
checkbox input "true"
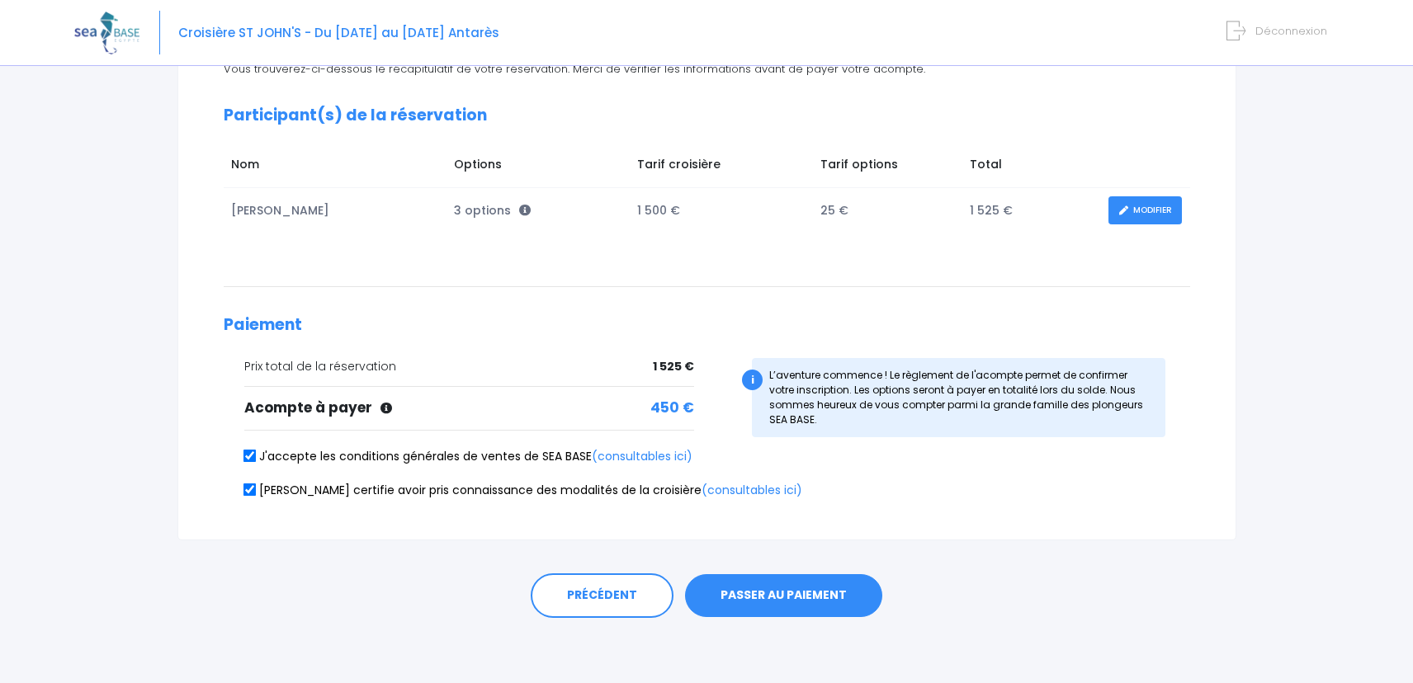
click at [742, 591] on button "PASSER AU PAIEMENT" at bounding box center [783, 595] width 197 height 43
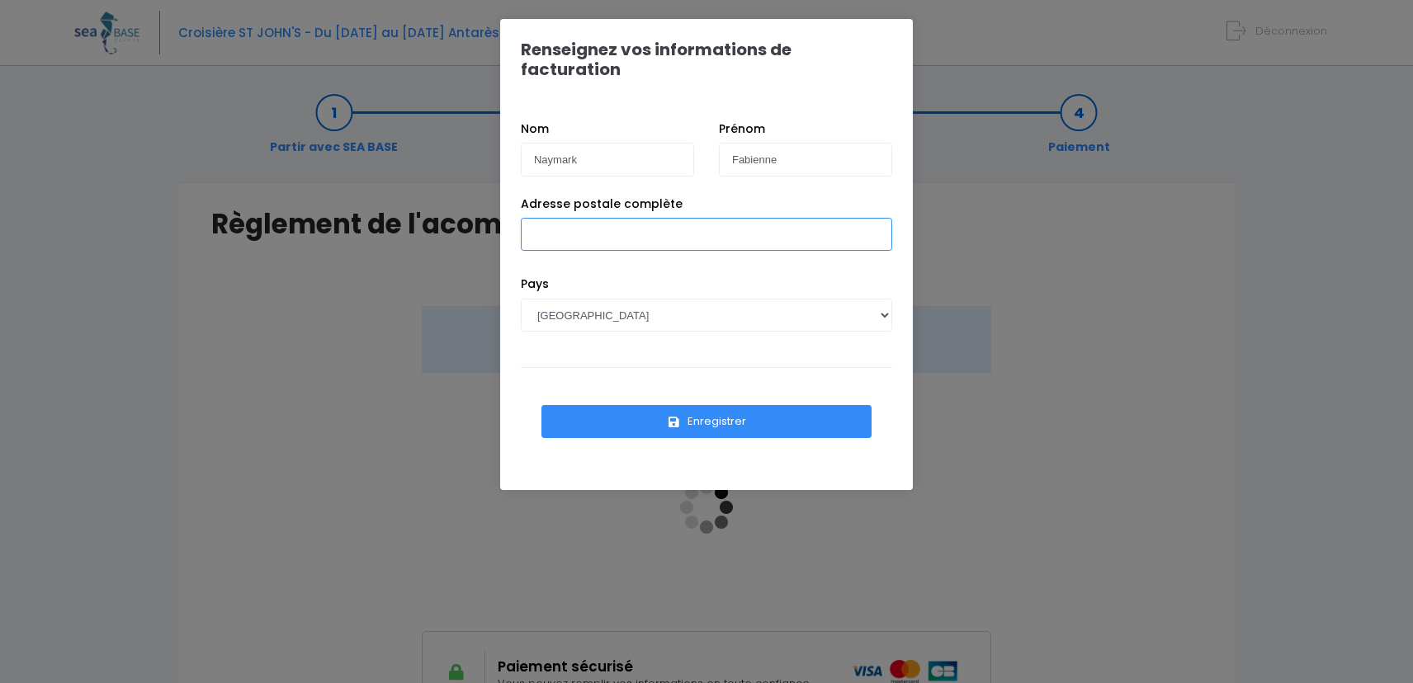
click at [624, 218] on input "Adresse postale complète" at bounding box center [706, 234] width 371 height 33
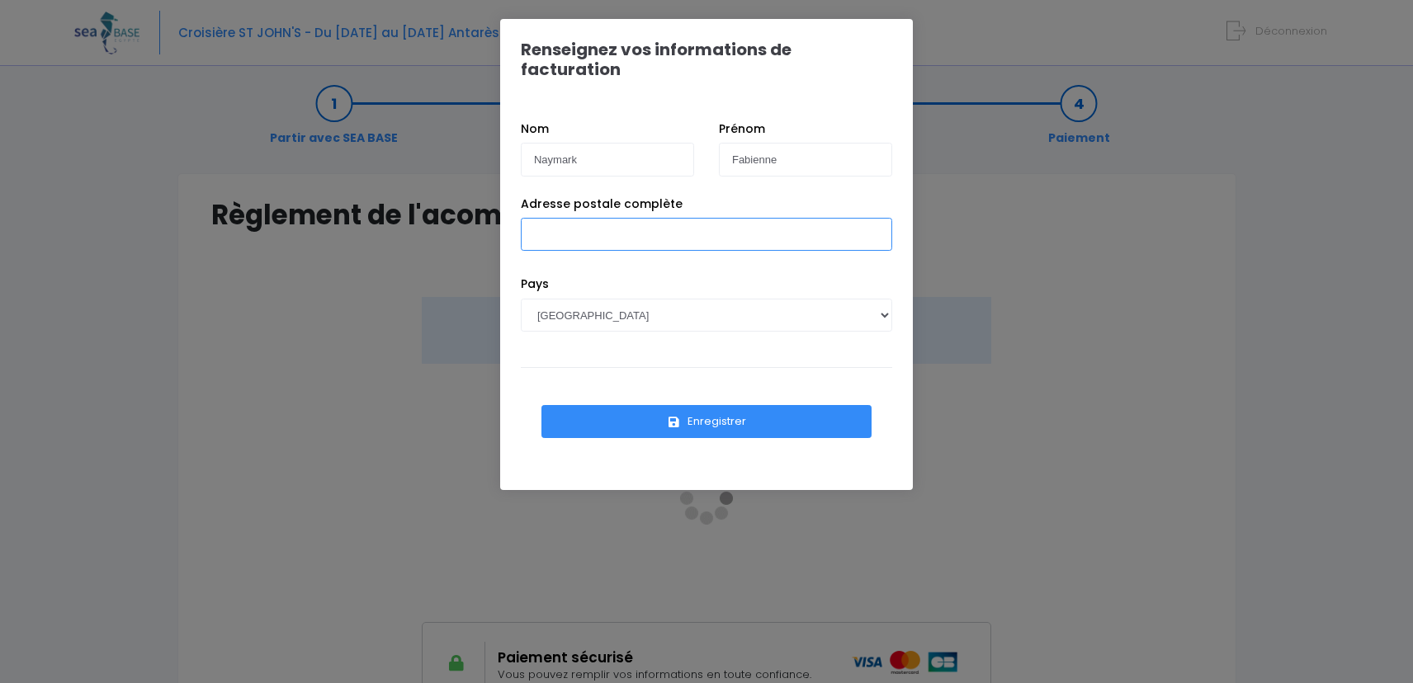
click at [615, 218] on input "Adresse postale complète" at bounding box center [706, 234] width 371 height 33
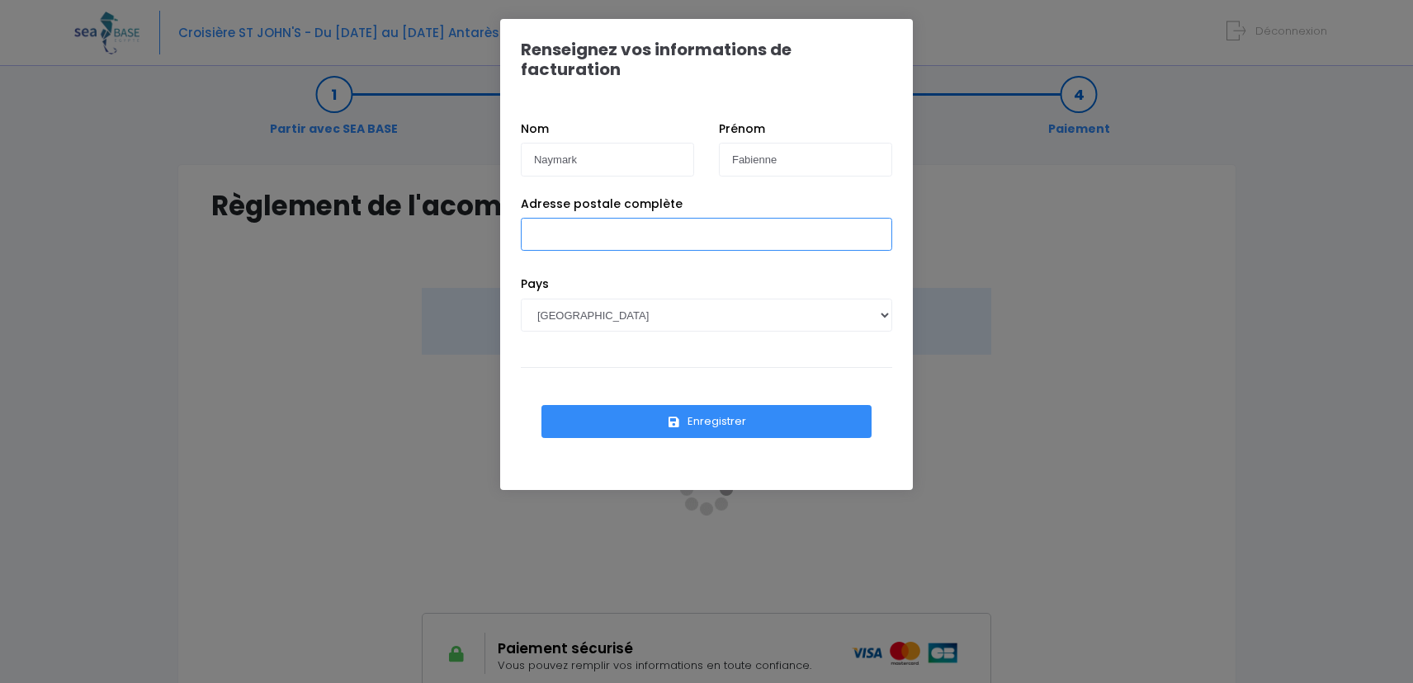
drag, startPoint x: 642, startPoint y: 222, endPoint x: 646, endPoint y: 230, distance: 9.2
click at [646, 230] on input "Adresse postale complète" at bounding box center [706, 234] width 371 height 33
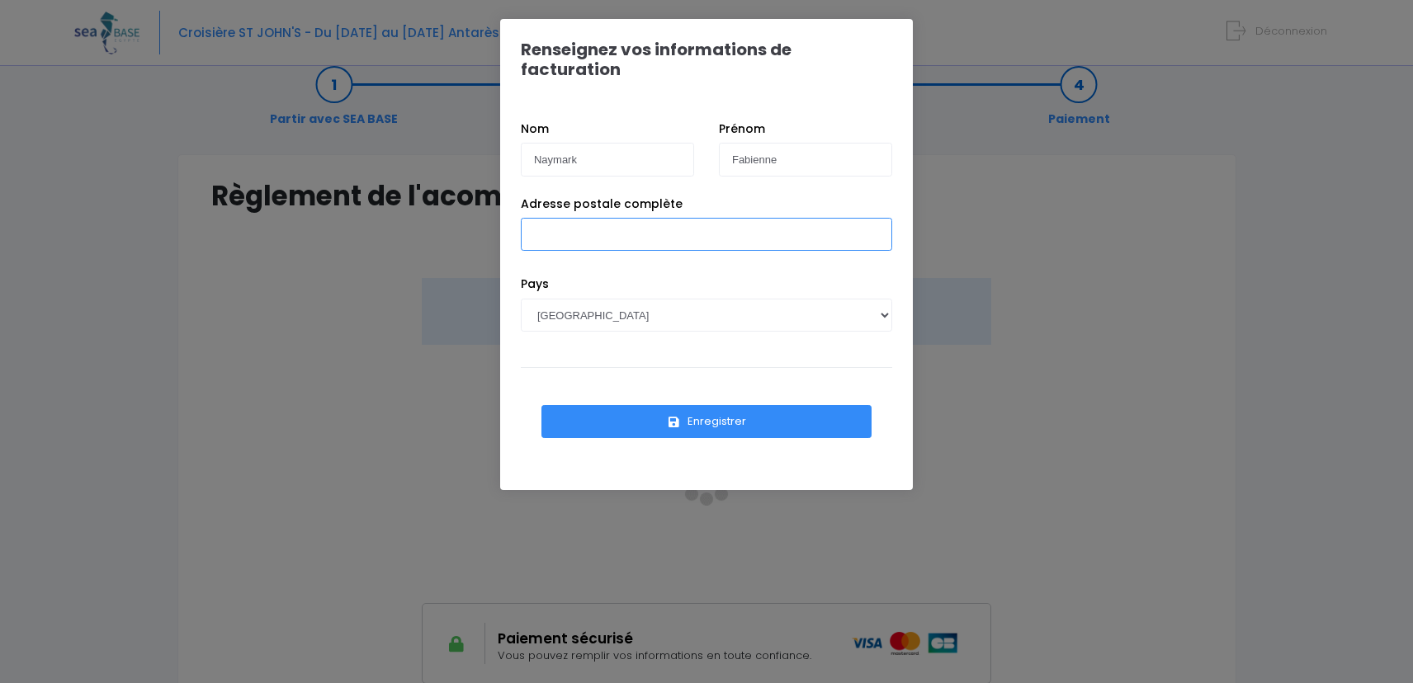
click at [647, 224] on input "Adresse postale complète" at bounding box center [706, 234] width 371 height 33
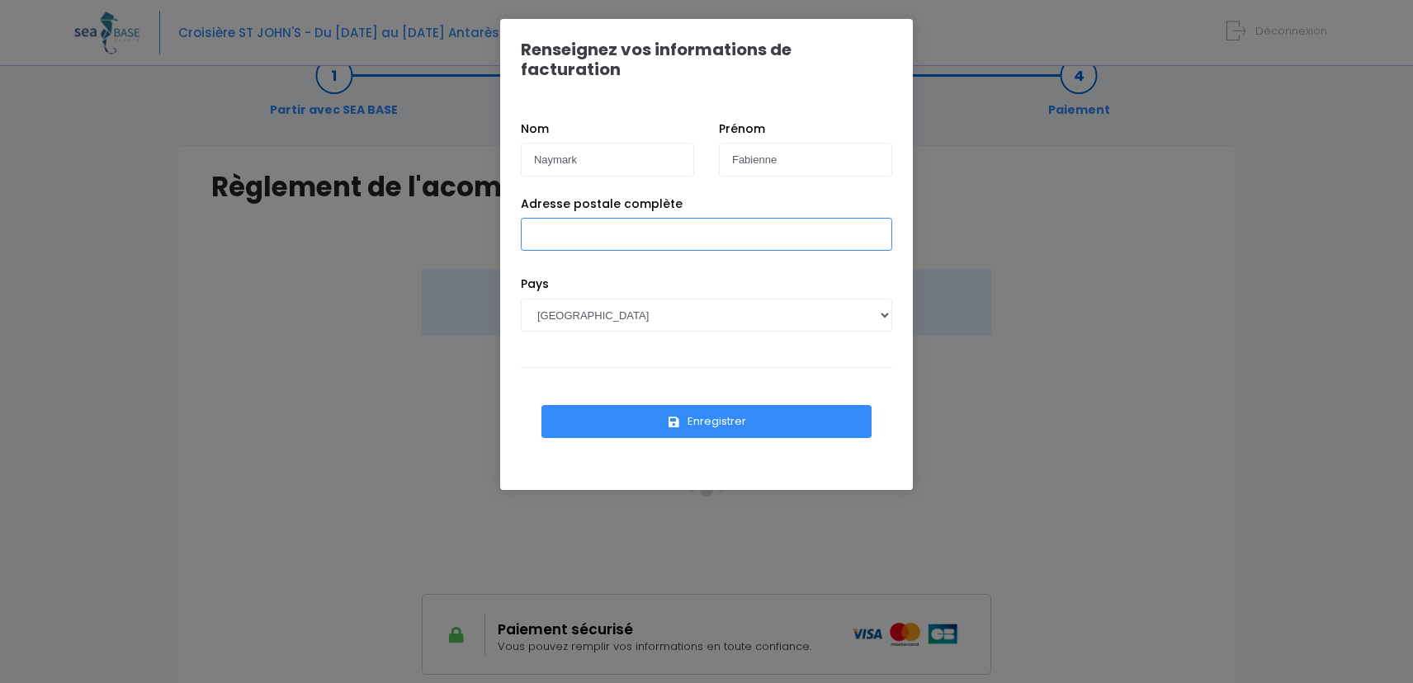
click at [648, 224] on input "Adresse postale complète" at bounding box center [706, 234] width 371 height 33
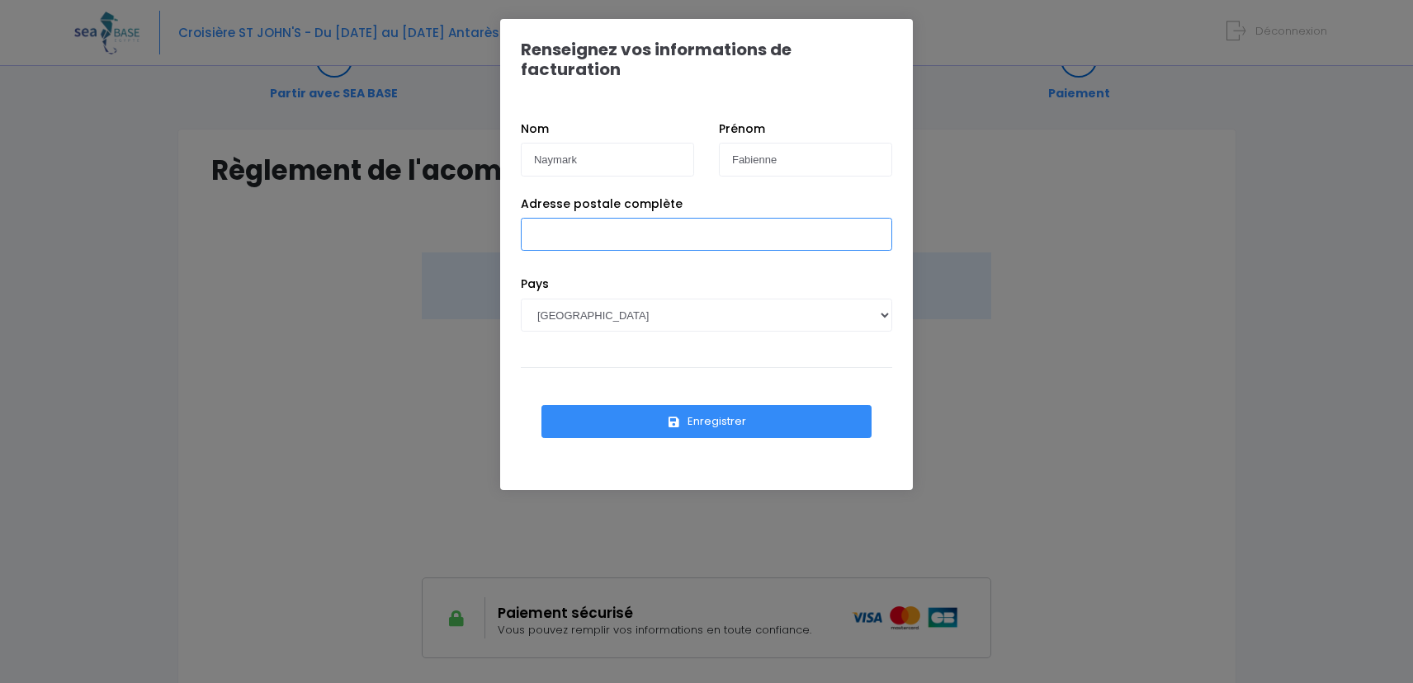
click at [648, 224] on input "Adresse postale complète" at bounding box center [706, 234] width 371 height 33
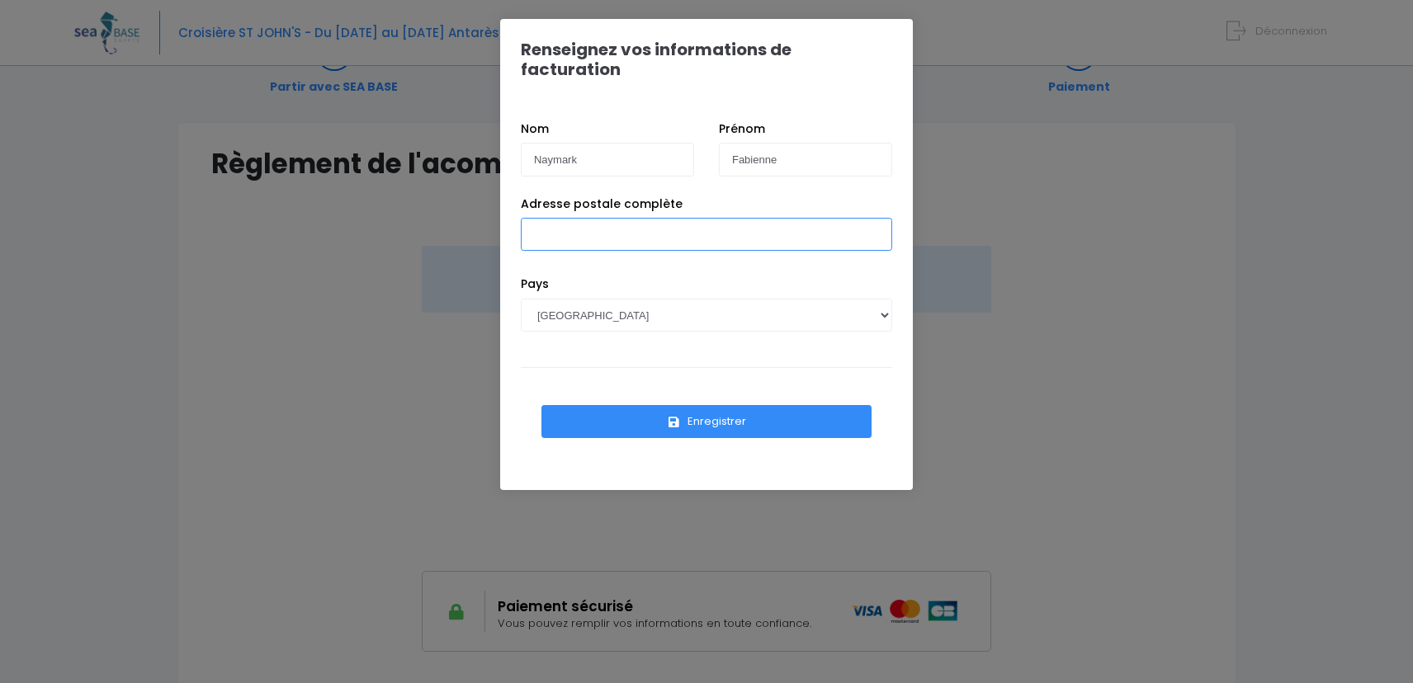
scroll to position [56, 0]
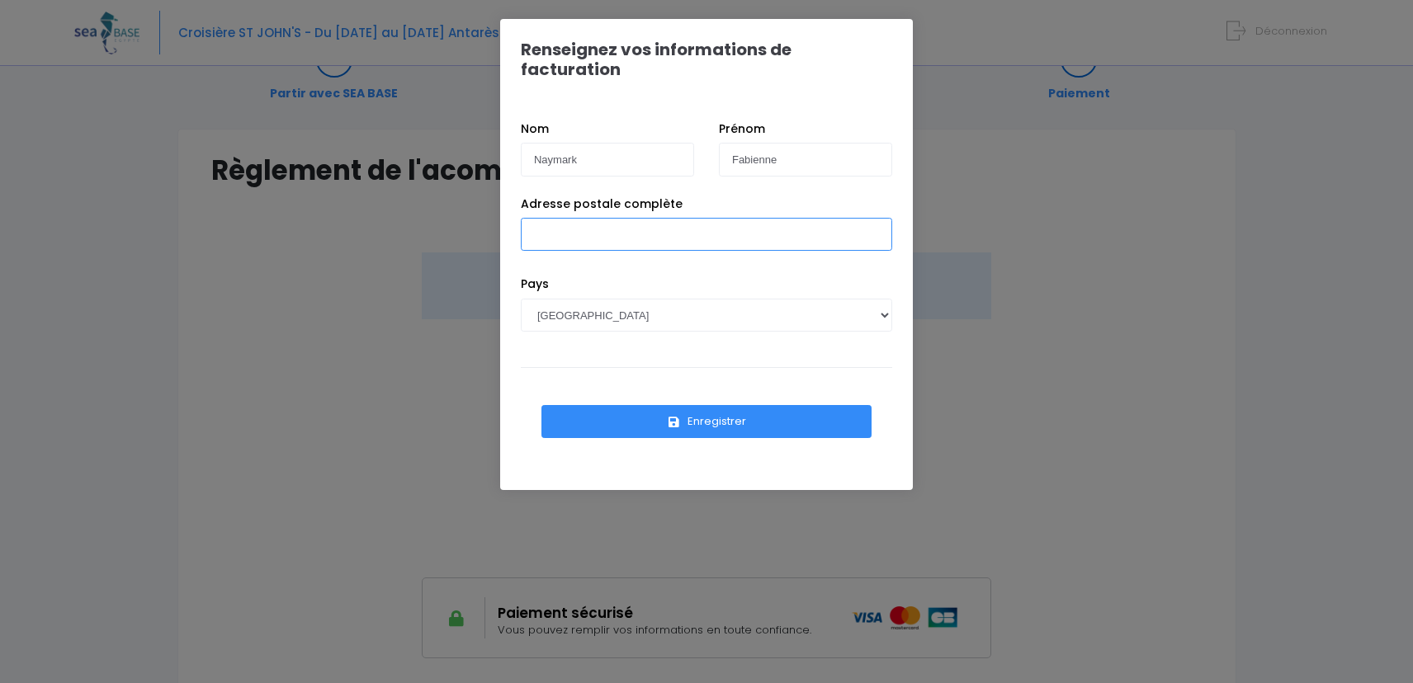
click at [625, 218] on input "Adresse postale complète" at bounding box center [706, 234] width 371 height 33
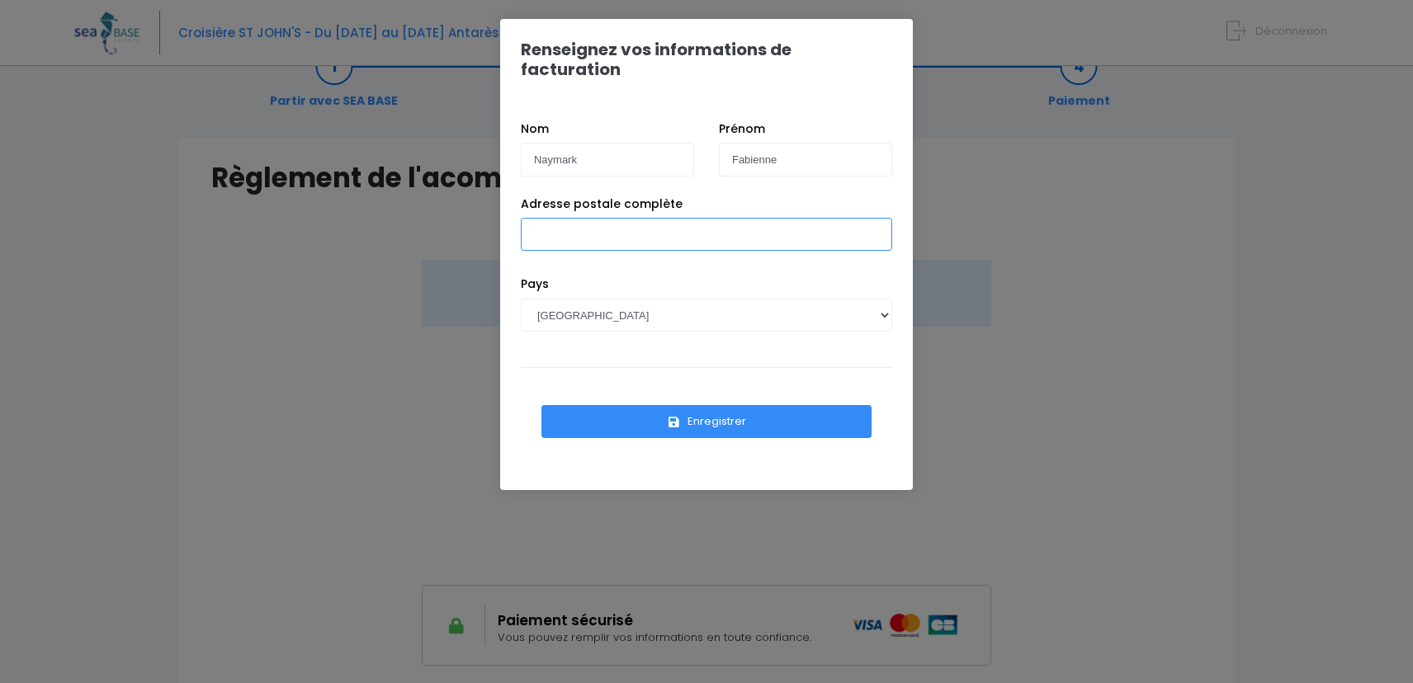
click at [626, 218] on input "Adresse postale complète" at bounding box center [706, 234] width 371 height 33
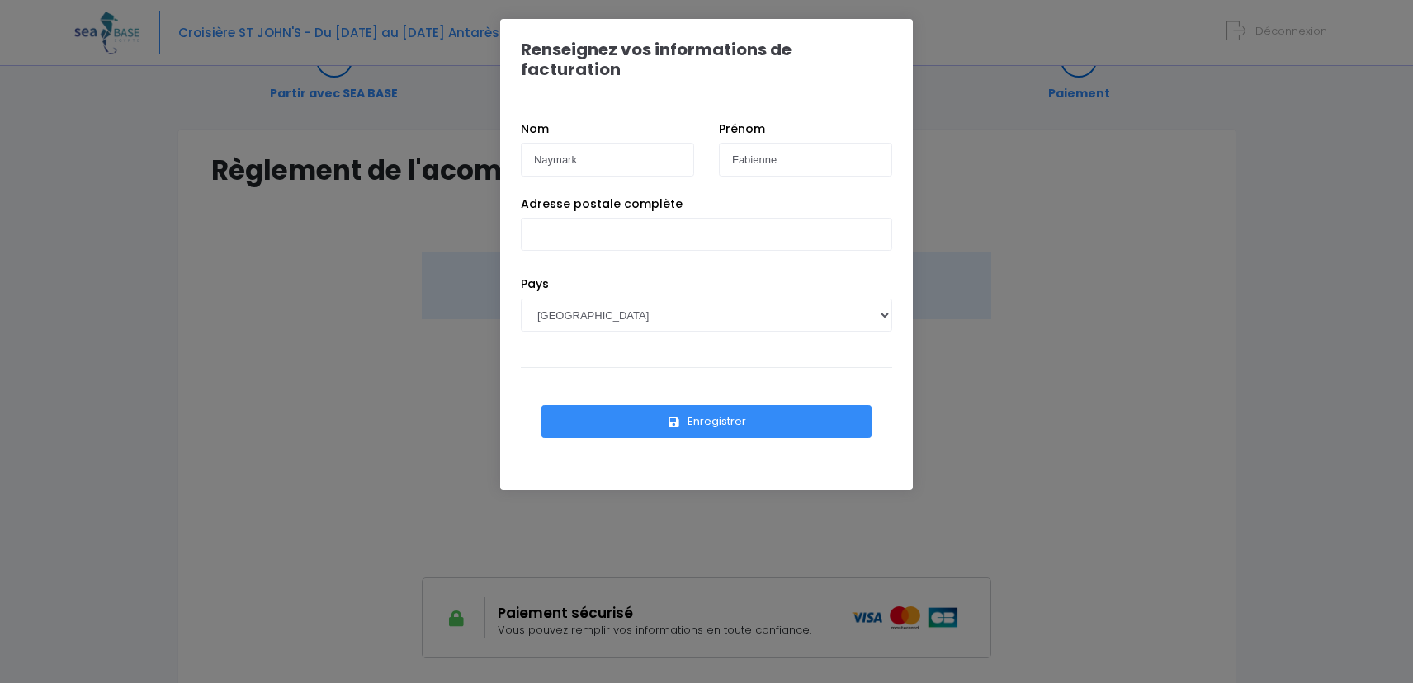
click at [662, 276] on div "Pays [GEOGRAPHIC_DATA] [GEOGRAPHIC_DATA], [GEOGRAPHIC_DATA] [GEOGRAPHIC_DATA] […" at bounding box center [706, 316] width 396 height 81
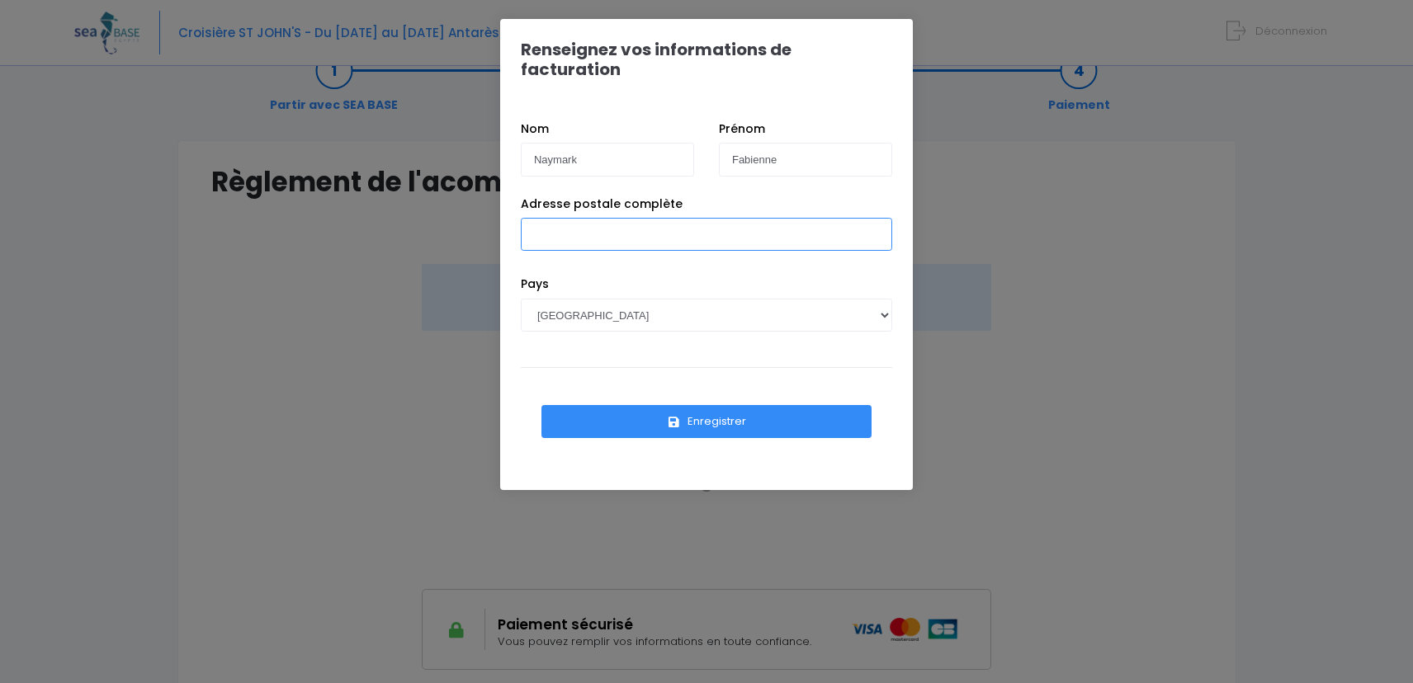
click at [651, 218] on input "Adresse postale complète" at bounding box center [706, 234] width 371 height 33
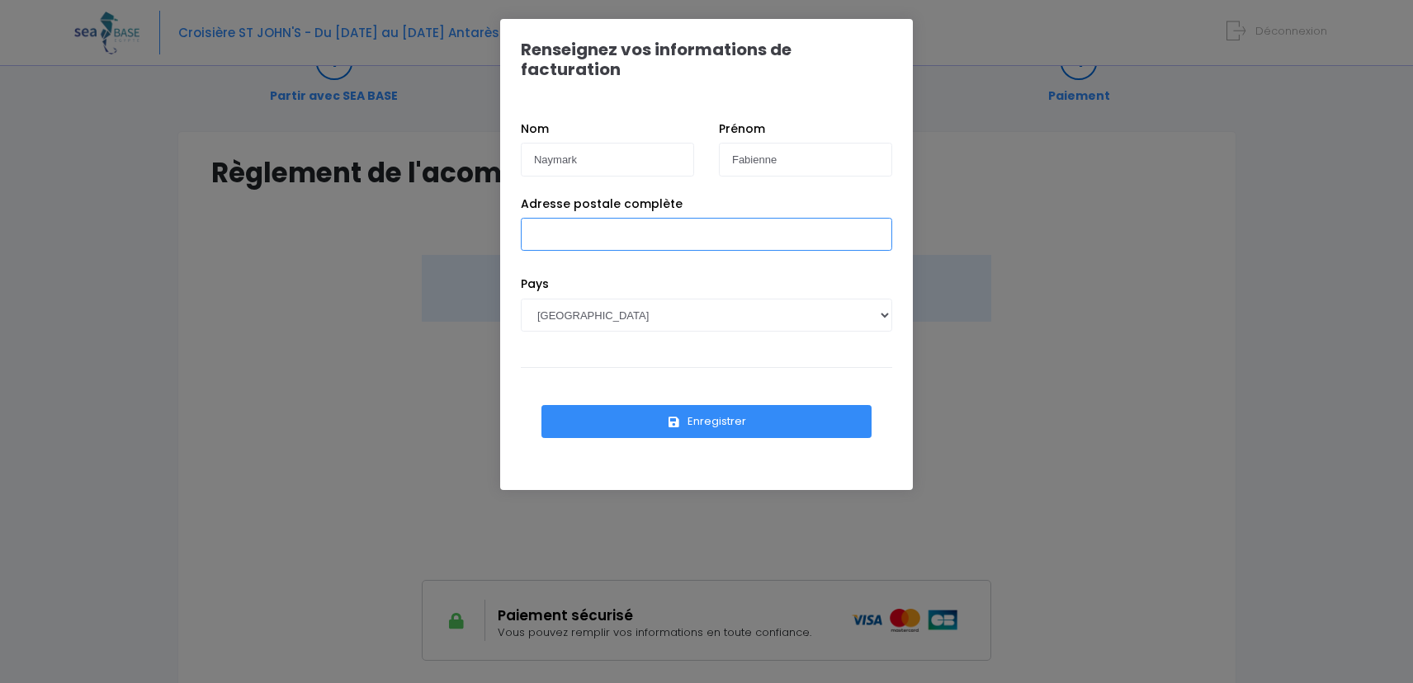
click at [651, 218] on input "Adresse postale complète" at bounding box center [706, 234] width 371 height 33
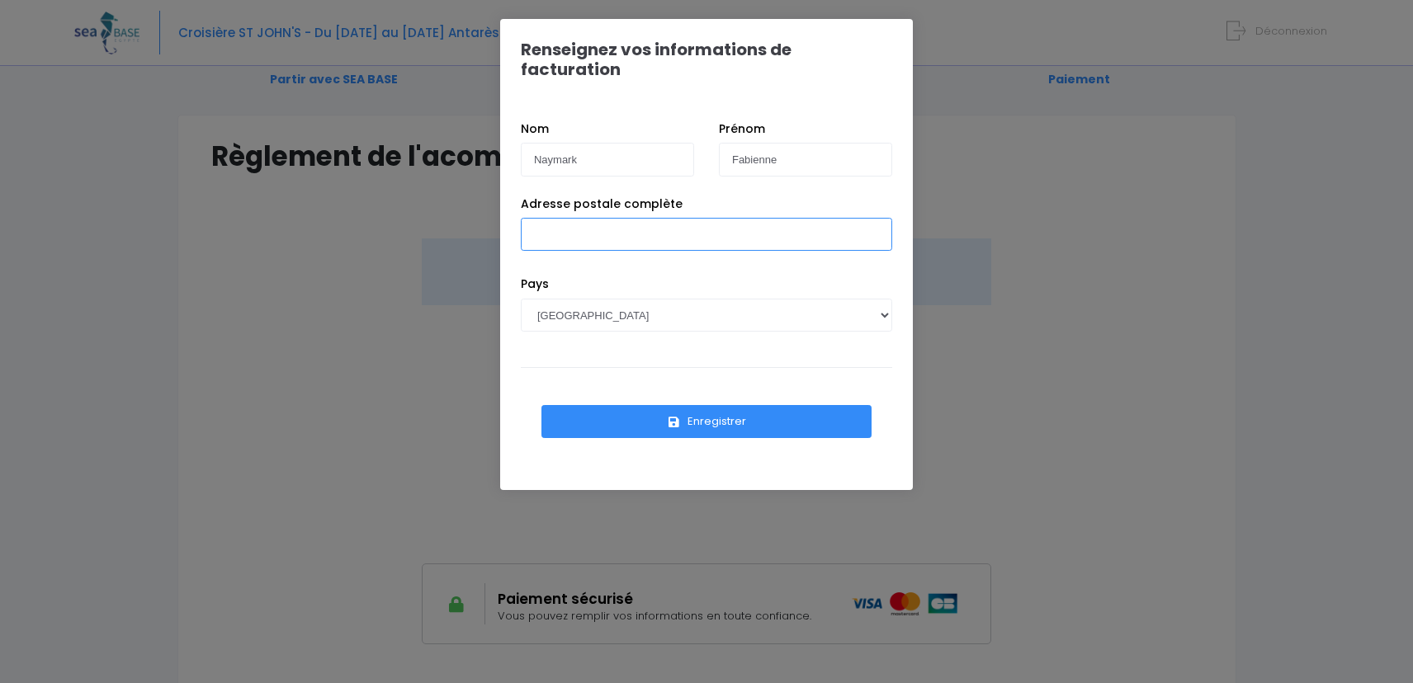
click at [651, 218] on input "Adresse postale complète" at bounding box center [706, 234] width 371 height 33
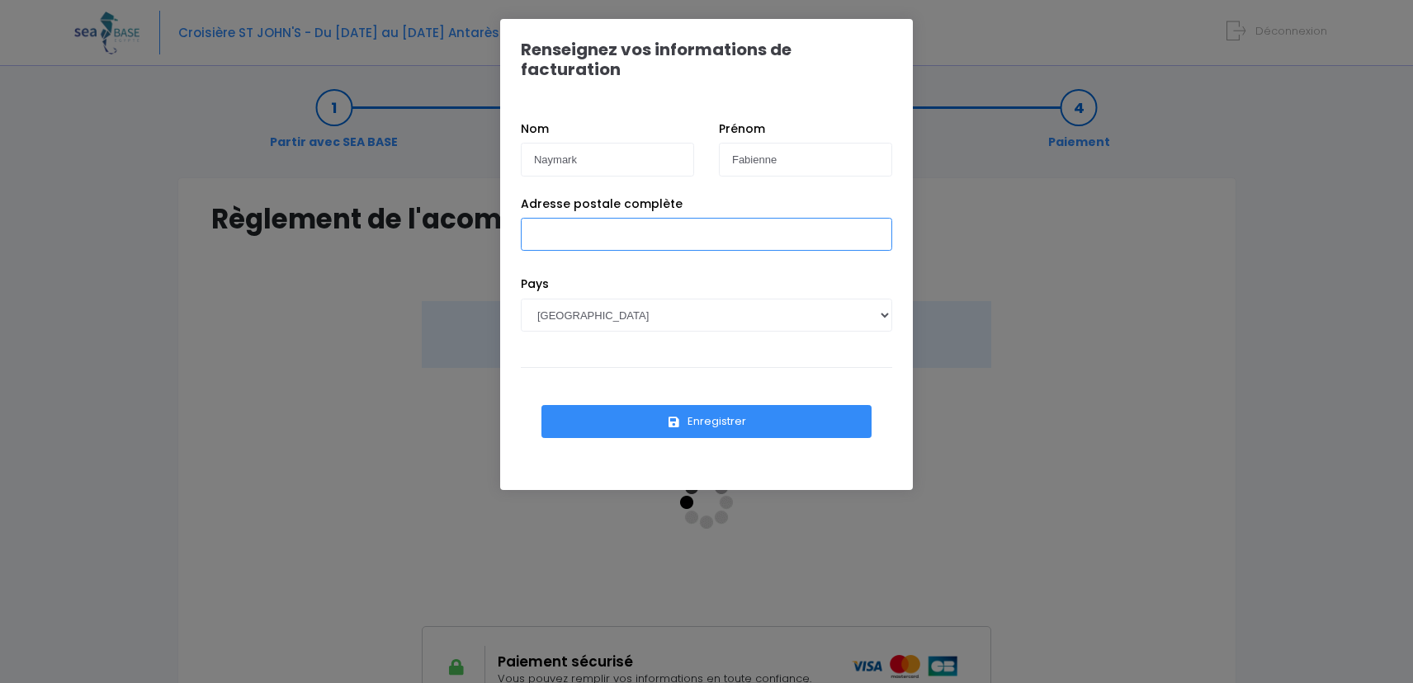
scroll to position [14, 0]
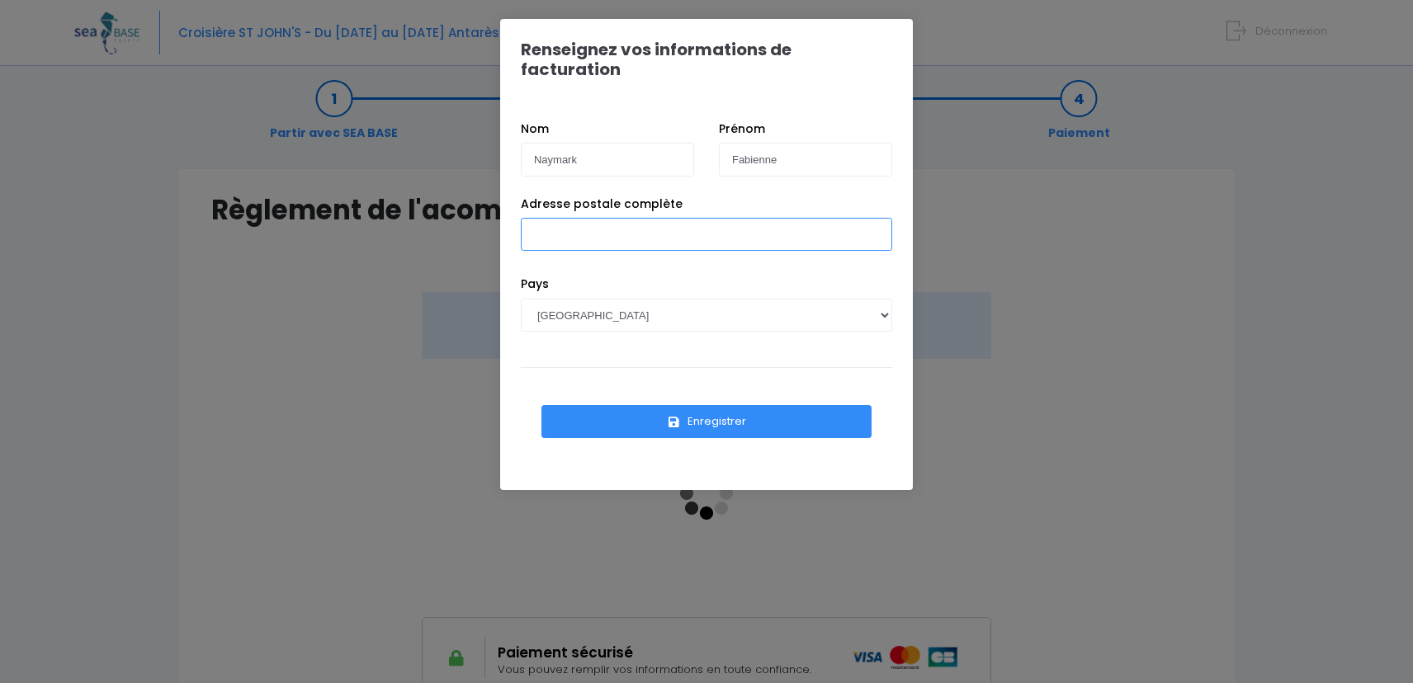
drag, startPoint x: 646, startPoint y: 220, endPoint x: 649, endPoint y: 262, distance: 42.2
click at [649, 262] on form "Nom Naymark Prénom Fabienne Adresse postale complète Pays AFGHANISTAN AFRIQUE D…" at bounding box center [706, 289] width 371 height 339
type input "Boulevard de Grancy 17"
select select "CH"
click at [674, 219] on input "Boulevard de Grancy 17" at bounding box center [706, 234] width 371 height 33
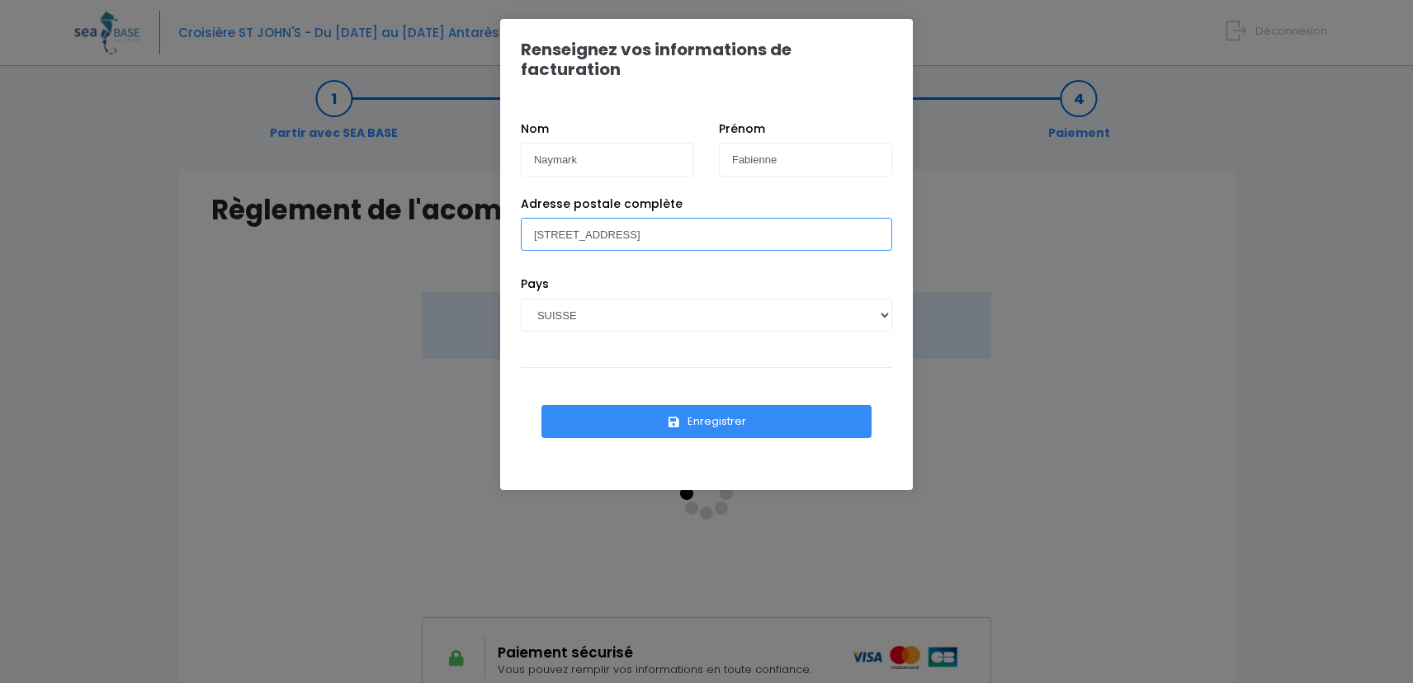
click at [674, 219] on input "Boulevard de Grancy 17" at bounding box center [706, 234] width 371 height 33
click at [580, 255] on div "Adresse postale complète Boulevard de Grancy 17" at bounding box center [706, 236] width 396 height 81
click at [676, 218] on input "Boulevard de Grancy 17" at bounding box center [706, 234] width 371 height 33
type input "Boulevard de Grancy 17 1006 Lausanne"
click at [692, 405] on button "Enregistrer" at bounding box center [706, 421] width 330 height 33
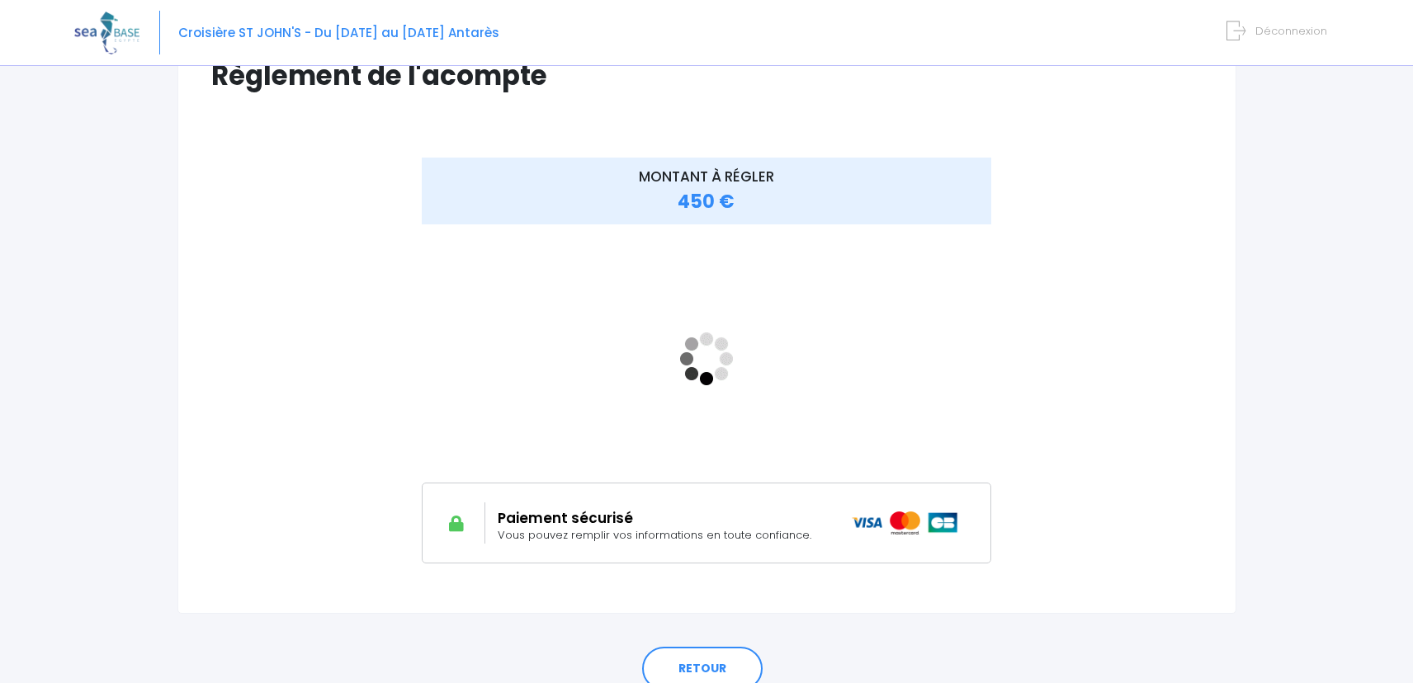
scroll to position [222, 0]
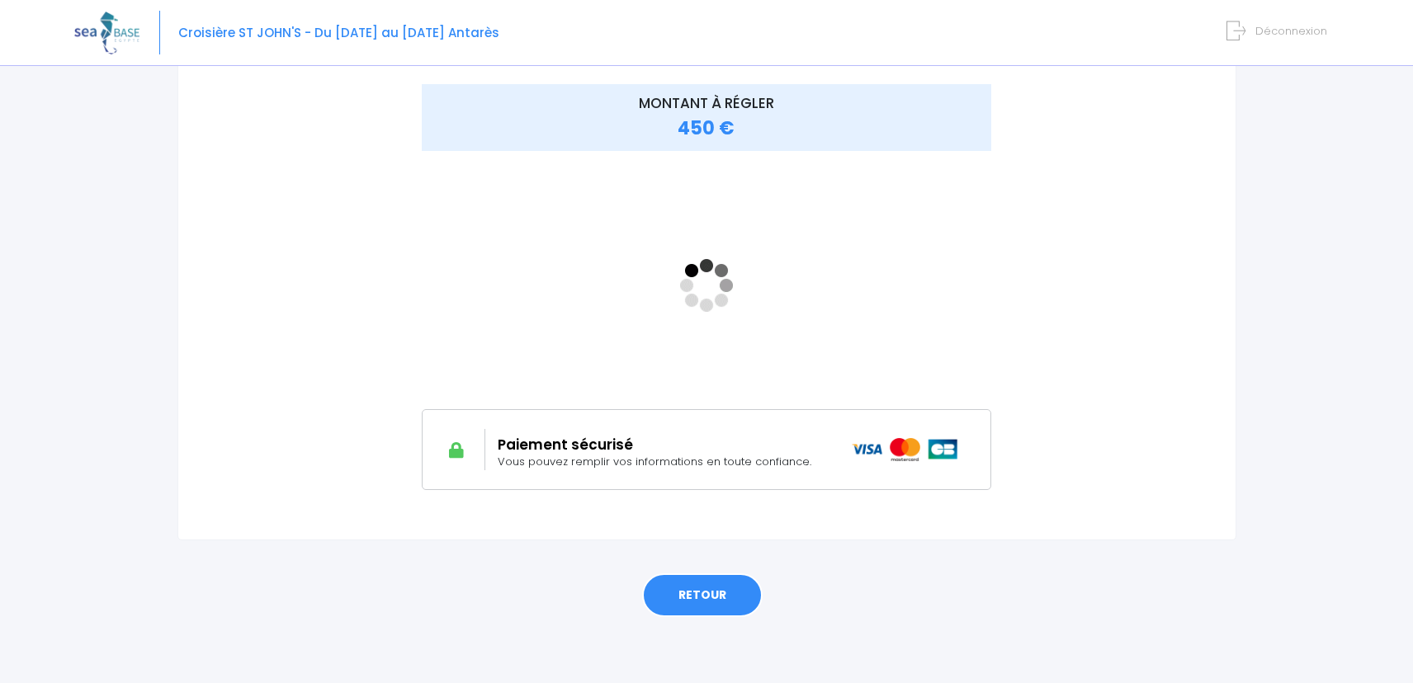
click at [679, 597] on link "RETOUR" at bounding box center [702, 596] width 120 height 45
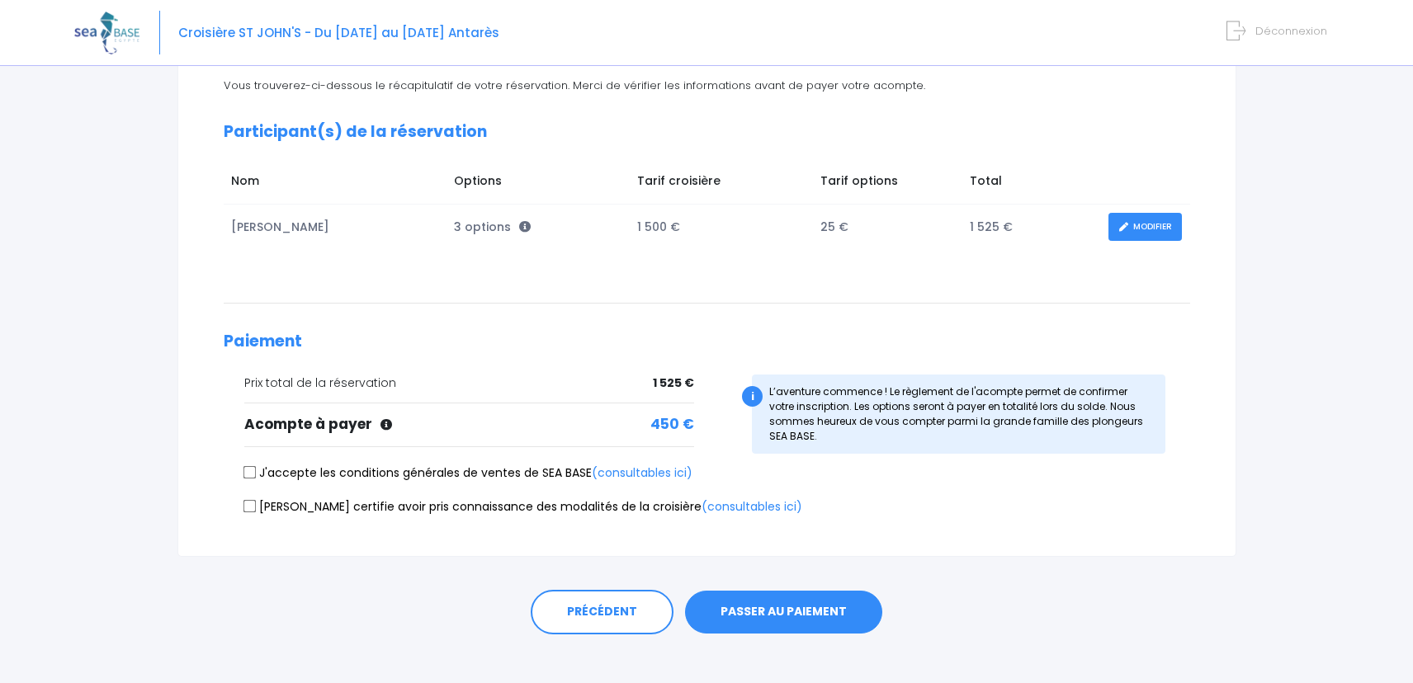
scroll to position [201, 0]
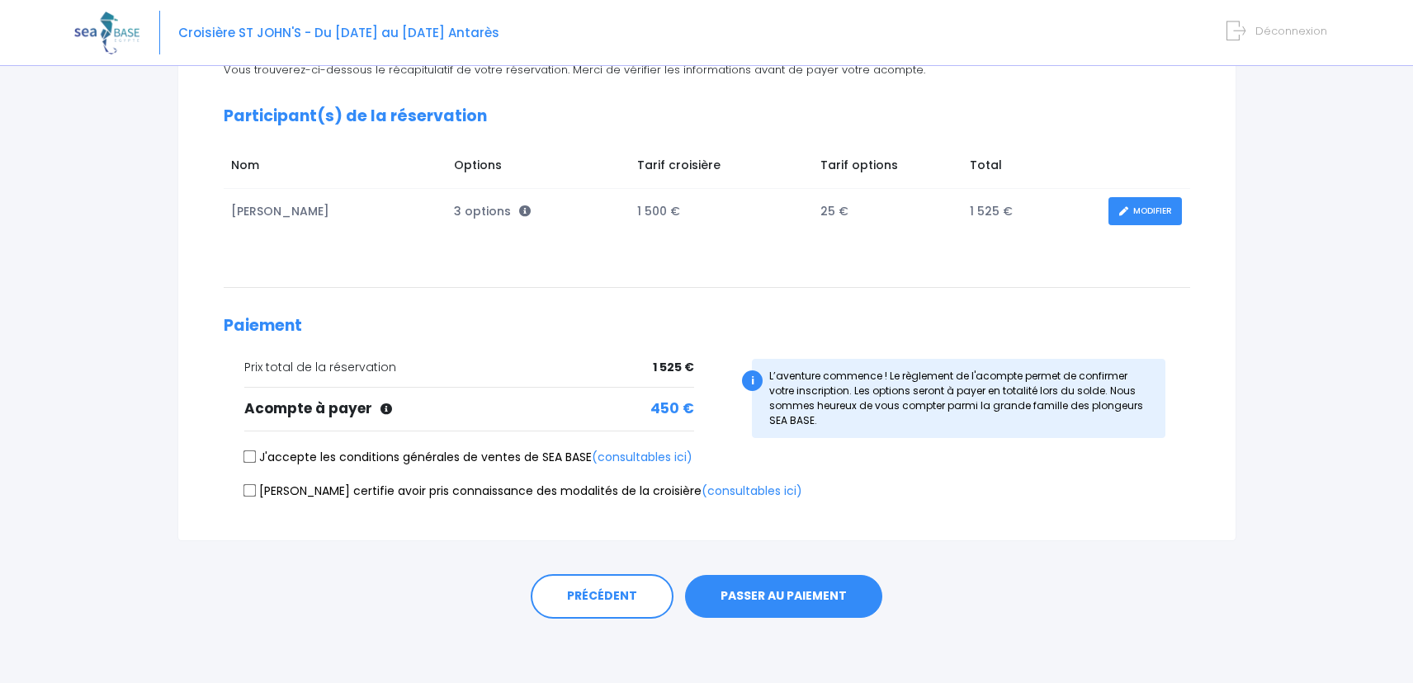
click at [248, 452] on input "J'accepte les conditions générales de ventes de SEA BASE (consultables ici)" at bounding box center [249, 457] width 13 height 13
checkbox input "true"
click at [251, 481] on form "J'accepte les conditions générales de ventes de SEA BASE (consultables ici) Je …" at bounding box center [707, 477] width 966 height 56
click at [251, 489] on input "Je certifie avoir pris connaissance des modalités de la croisière (consultables…" at bounding box center [249, 490] width 13 height 13
checkbox input "true"
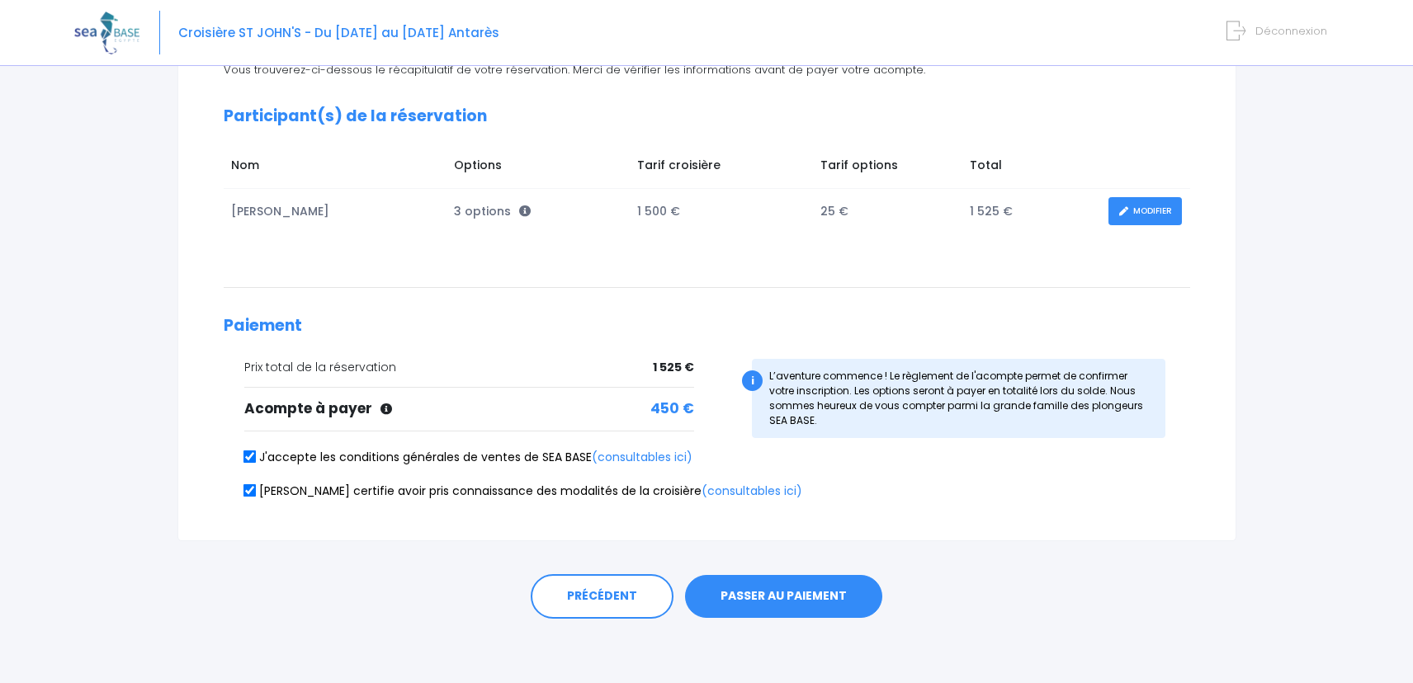
click at [749, 595] on button "PASSER AU PAIEMENT" at bounding box center [783, 596] width 197 height 43
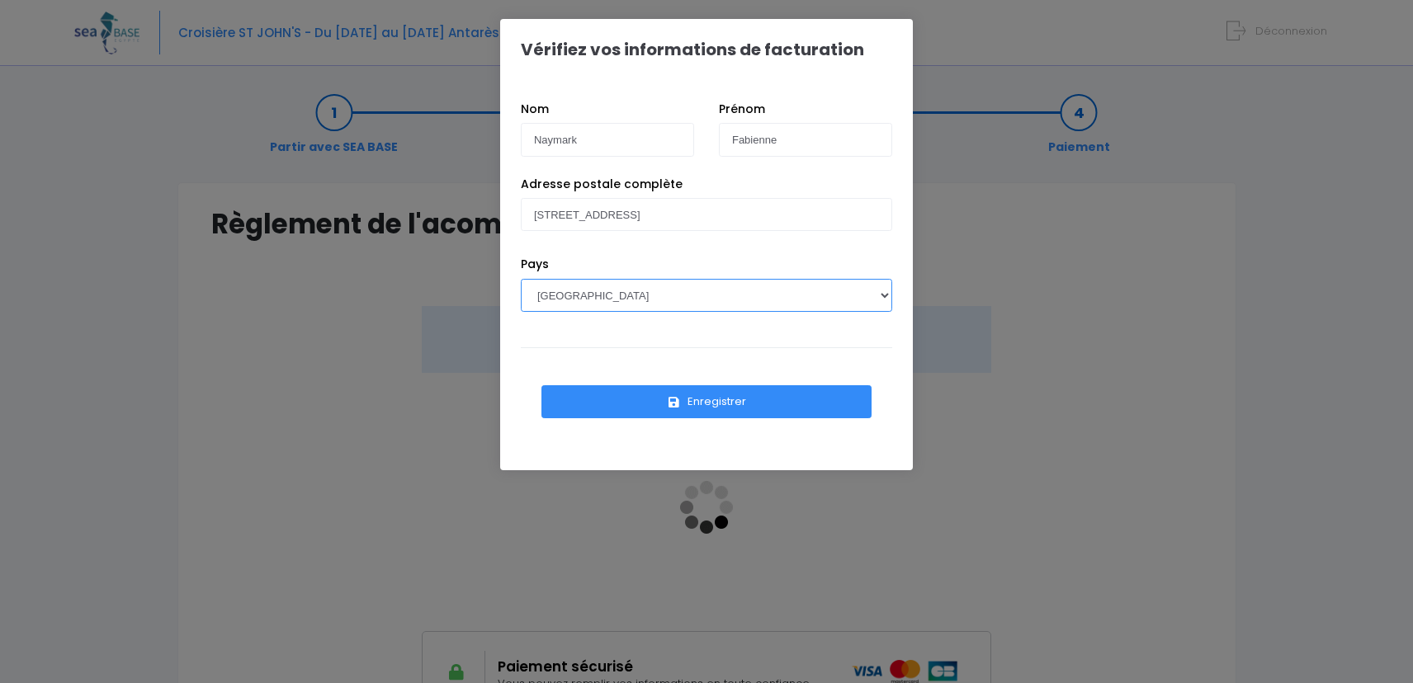
click at [883, 296] on select "[GEOGRAPHIC_DATA] [GEOGRAPHIC_DATA], [GEOGRAPHIC_DATA] [GEOGRAPHIC_DATA] [GEOGR…" at bounding box center [706, 295] width 371 height 33
select select "CH"
click at [521, 279] on select "[GEOGRAPHIC_DATA] [GEOGRAPHIC_DATA], [GEOGRAPHIC_DATA] [GEOGRAPHIC_DATA] [GEOGR…" at bounding box center [706, 295] width 371 height 33
click at [689, 400] on button "Enregistrer" at bounding box center [706, 401] width 330 height 33
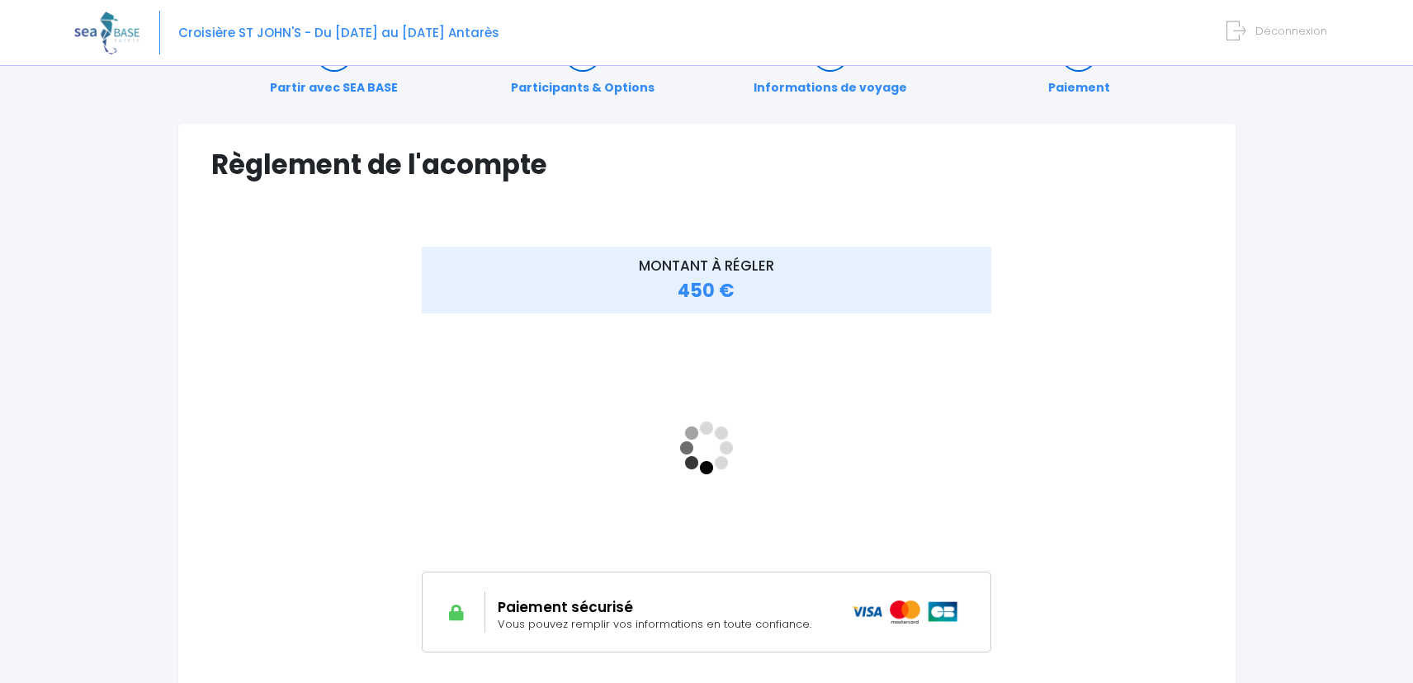
scroll to position [68, 0]
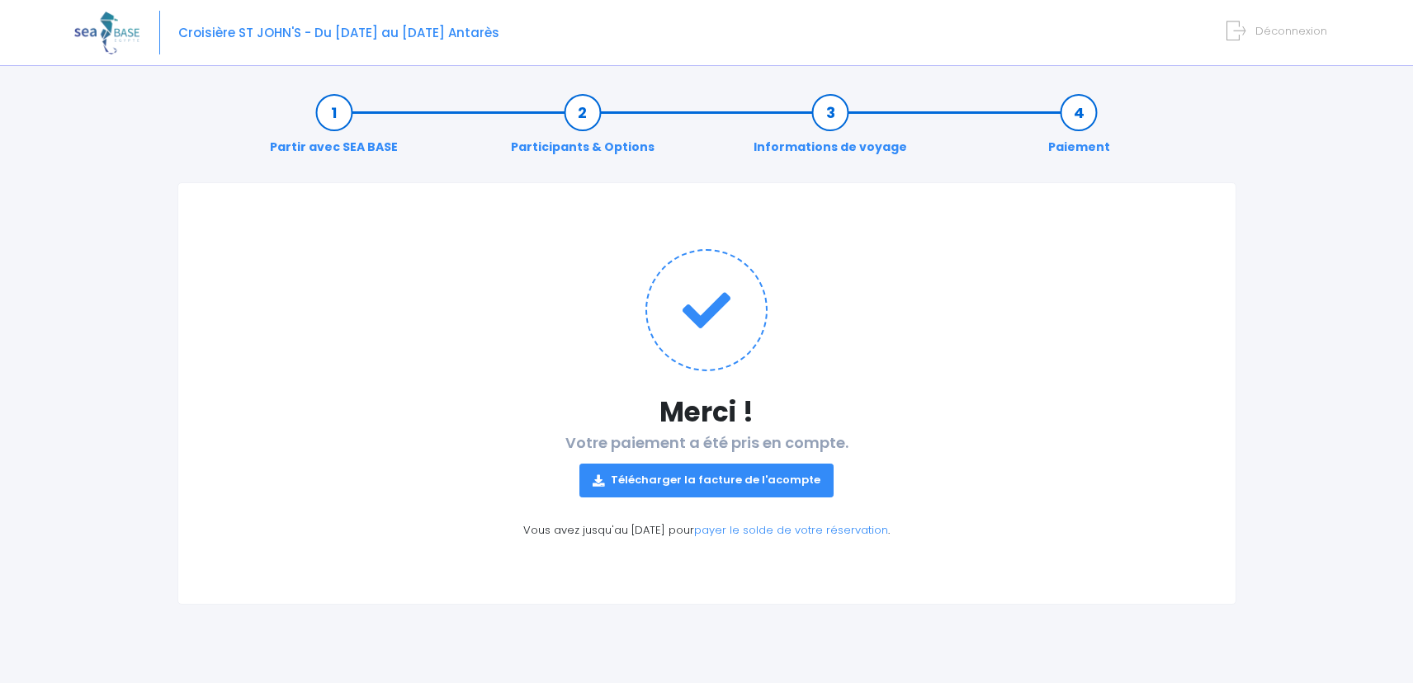
click at [664, 484] on link "Télécharger la facture de l'acompte" at bounding box center [706, 480] width 254 height 33
